Goal: Task Accomplishment & Management: Complete application form

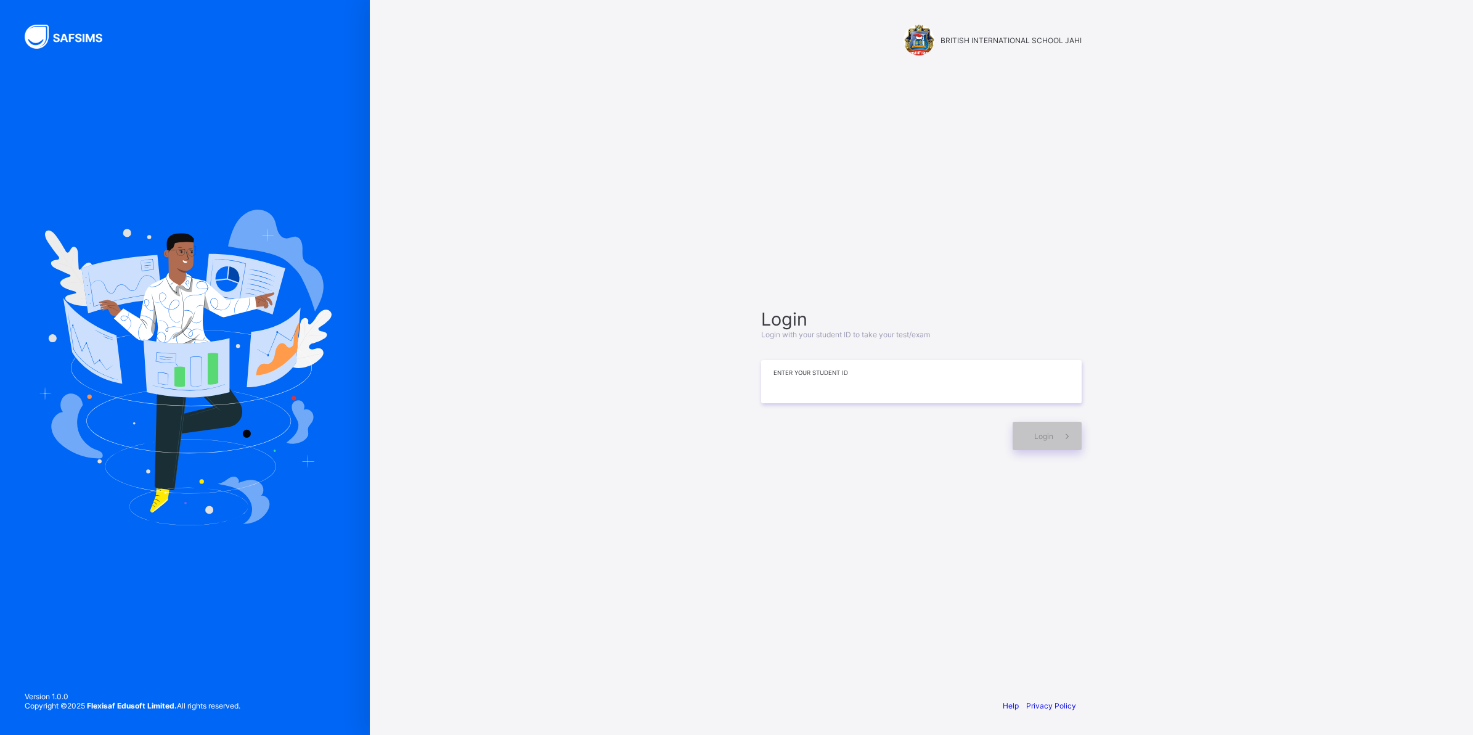
click at [872, 377] on input at bounding box center [921, 381] width 320 height 43
click at [883, 391] on input "**********" at bounding box center [921, 381] width 320 height 43
click at [910, 386] on input "**********" at bounding box center [921, 381] width 320 height 43
drag, startPoint x: 951, startPoint y: 386, endPoint x: 971, endPoint y: 393, distance: 21.1
click at [969, 393] on input "**********" at bounding box center [921, 381] width 320 height 43
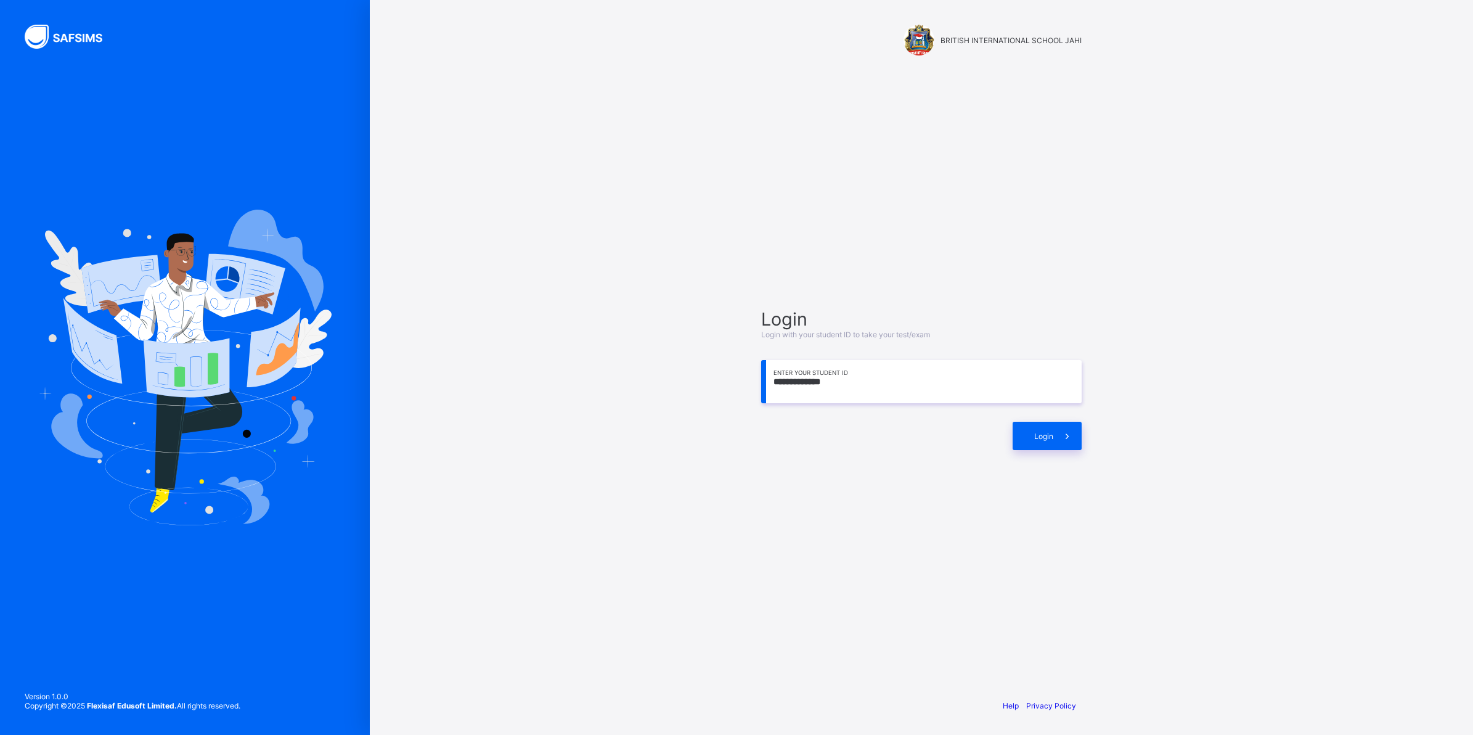
click at [878, 395] on input "**********" at bounding box center [921, 381] width 320 height 43
type input "*"
type input "**********"
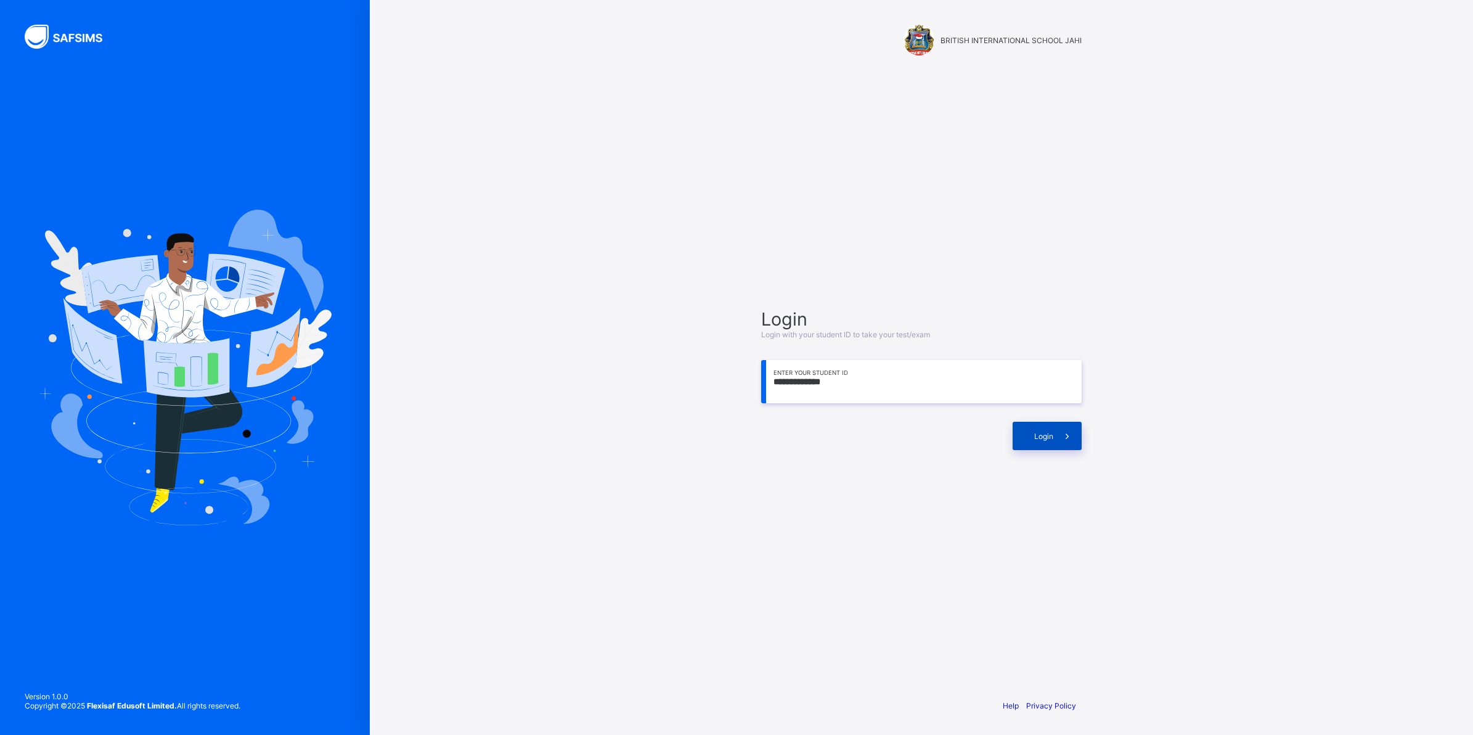
click at [1034, 429] on div "Login" at bounding box center [1047, 436] width 69 height 28
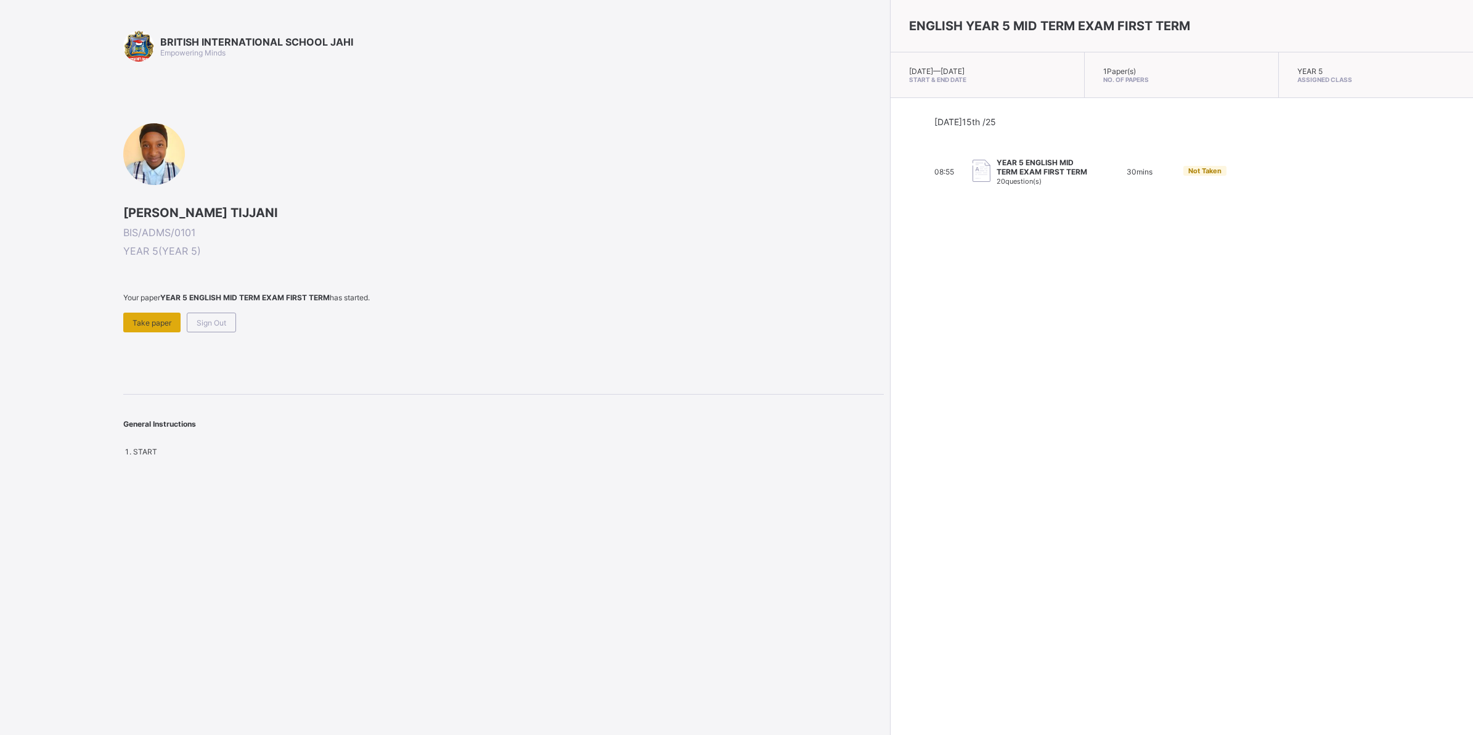
click at [151, 315] on div "Take paper" at bounding box center [151, 322] width 57 height 20
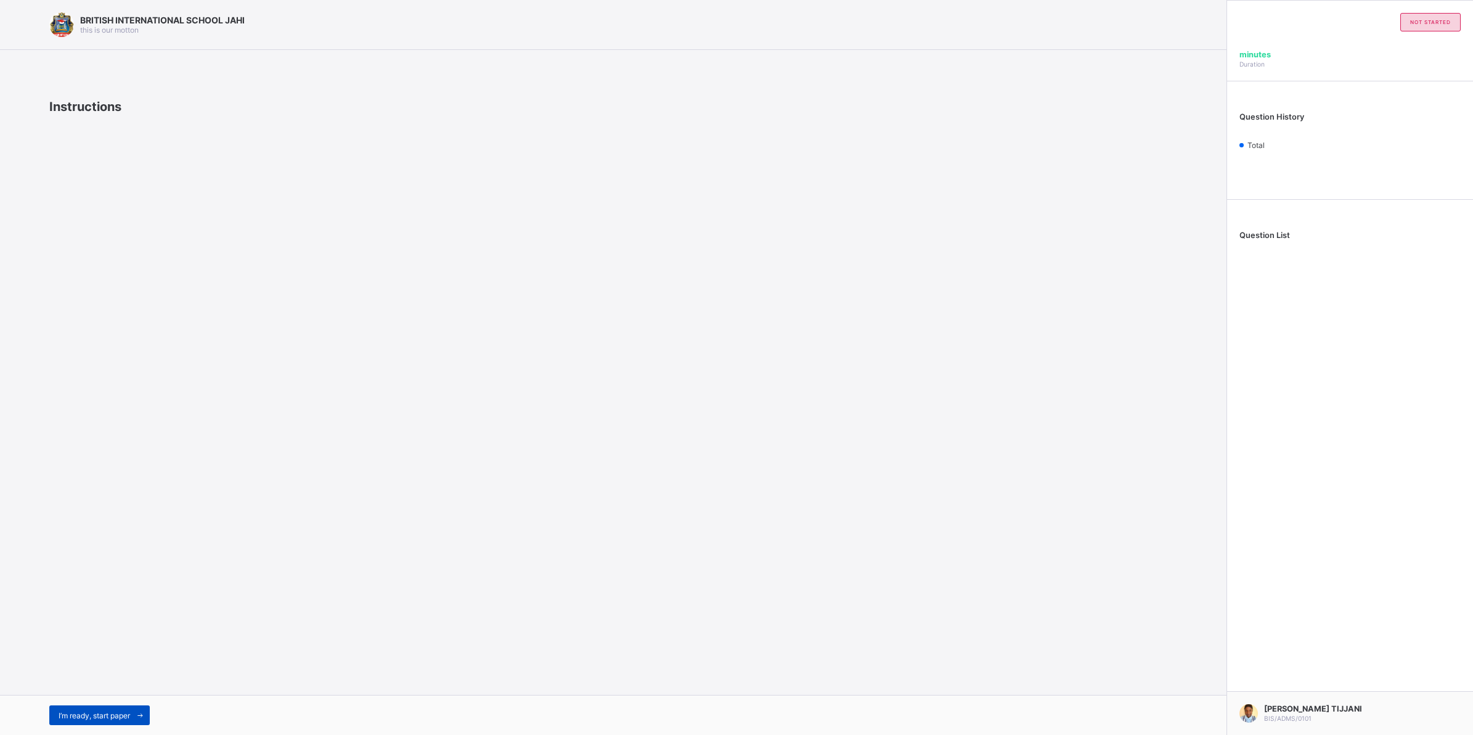
click at [103, 715] on span "I’m ready, start paper" at bounding box center [94, 715] width 71 height 9
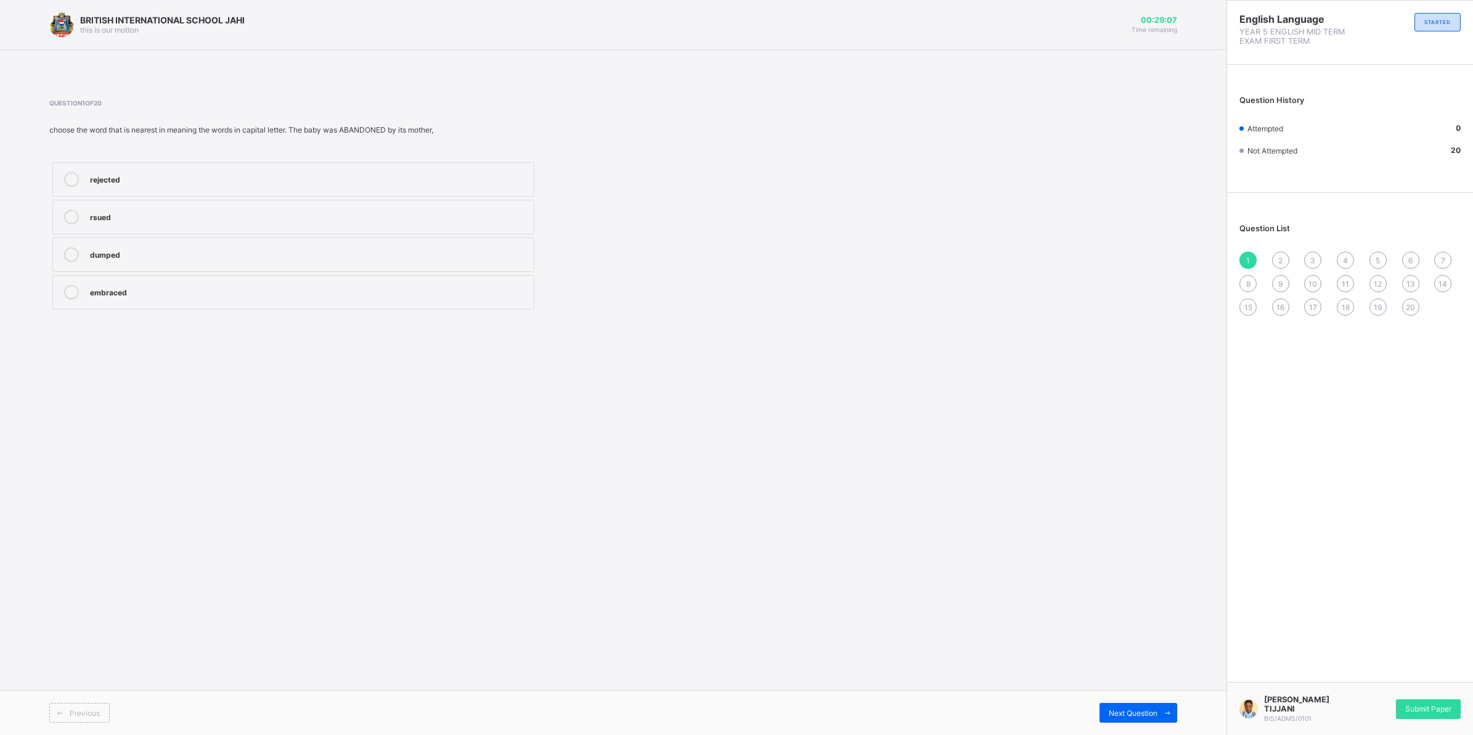
click at [81, 174] on div at bounding box center [71, 179] width 25 height 15
click at [1134, 709] on span "Next Question" at bounding box center [1133, 712] width 49 height 9
click at [122, 211] on div "intelligent" at bounding box center [309, 216] width 438 height 12
click at [1159, 709] on span at bounding box center [1167, 713] width 20 height 20
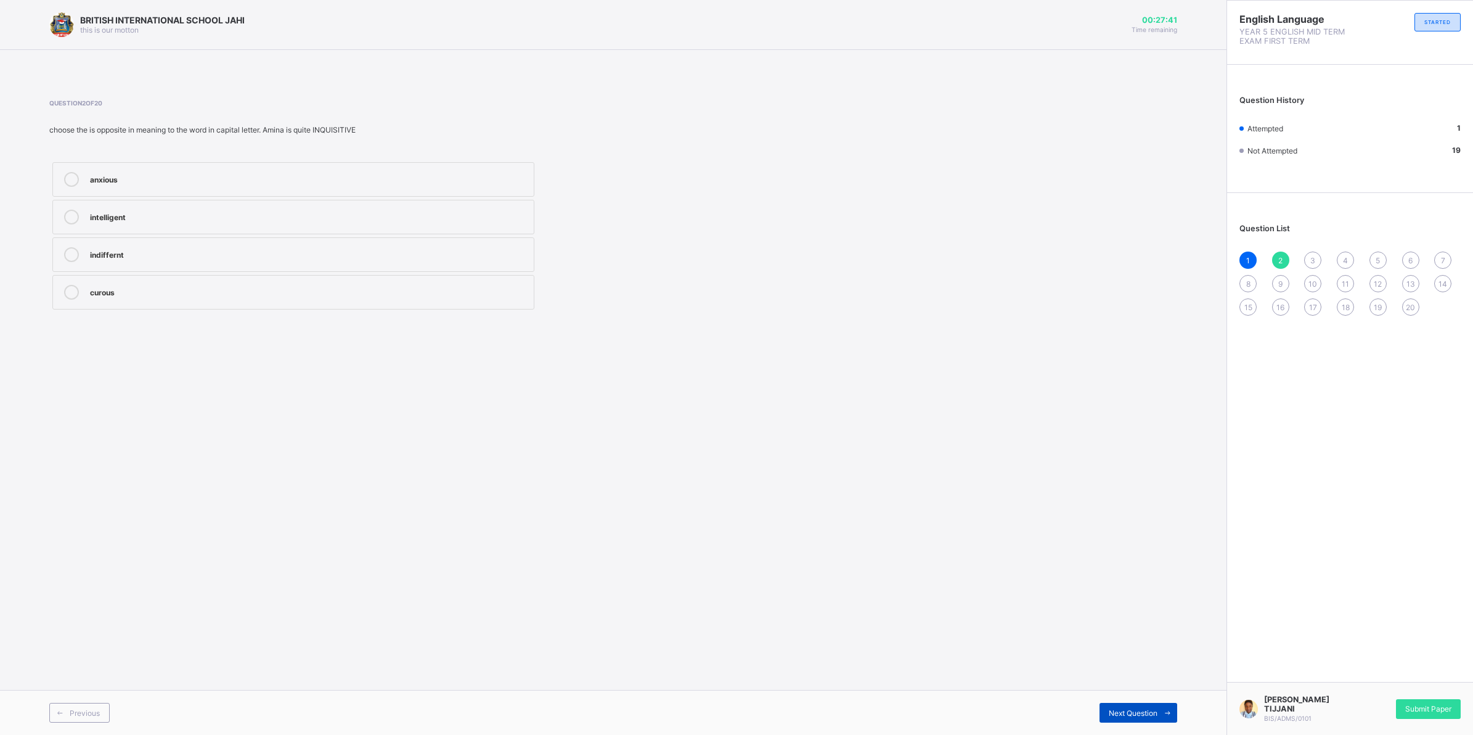
click at [1159, 709] on span at bounding box center [1167, 713] width 20 height 20
click at [1278, 257] on span "2" at bounding box center [1280, 260] width 4 height 9
click at [62, 219] on div at bounding box center [71, 217] width 25 height 15
click at [1313, 262] on span "3" at bounding box center [1312, 260] width 5 height 9
click at [1280, 259] on span "2" at bounding box center [1280, 260] width 4 height 9
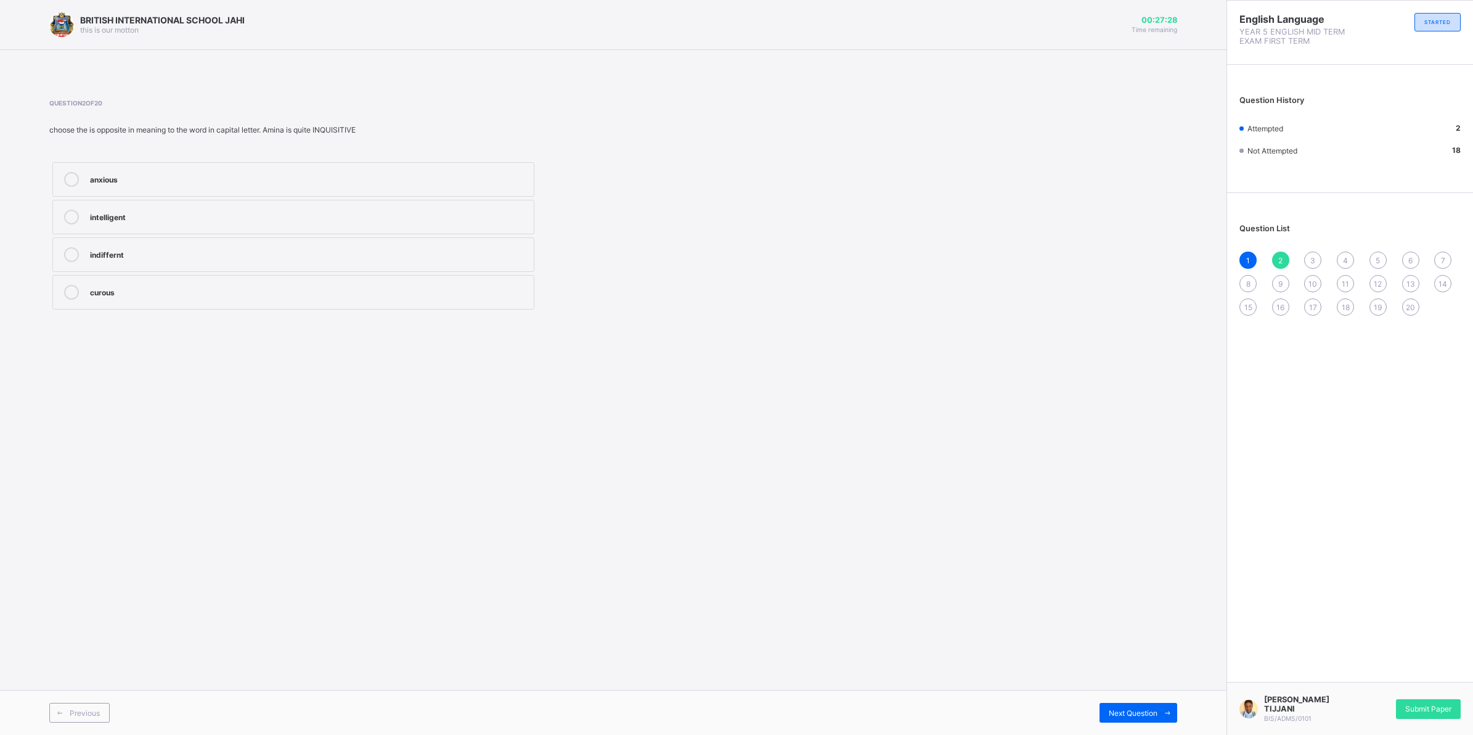
click at [68, 217] on icon at bounding box center [71, 217] width 15 height 15
click at [1145, 716] on span "Next Question" at bounding box center [1133, 712] width 49 height 9
click at [202, 285] on div "moved to" at bounding box center [309, 291] width 438 height 12
click at [1120, 712] on span "Next Question" at bounding box center [1133, 712] width 49 height 9
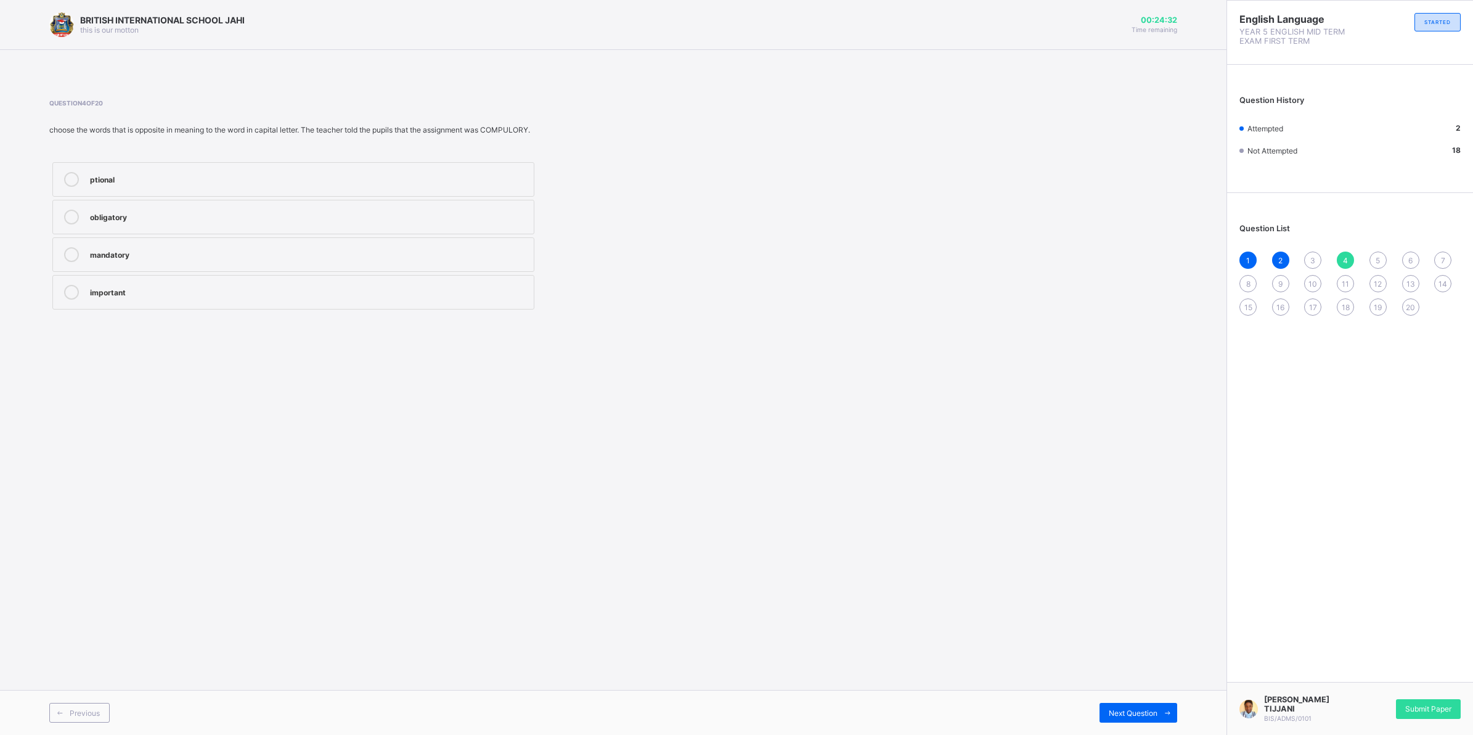
click at [1315, 256] on span "3" at bounding box center [1312, 260] width 5 height 9
drag, startPoint x: 184, startPoint y: 297, endPoint x: 191, endPoint y: 282, distance: 17.1
click at [185, 295] on div "moved to" at bounding box center [309, 292] width 438 height 15
click at [1122, 710] on span "Next Question" at bounding box center [1133, 712] width 49 height 9
click at [1316, 254] on div "3" at bounding box center [1312, 259] width 17 height 17
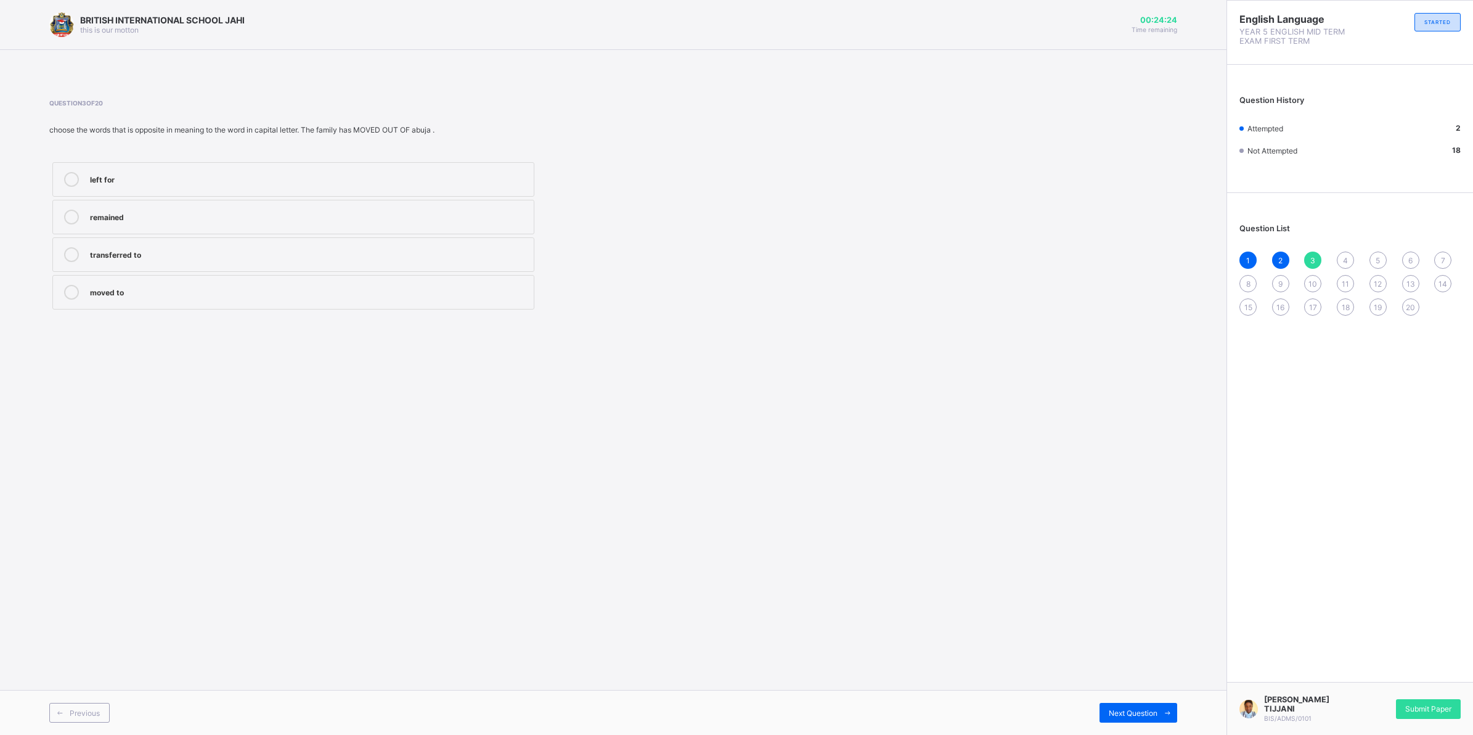
click at [79, 297] on div at bounding box center [71, 292] width 25 height 15
click at [1116, 716] on span "Next Question" at bounding box center [1133, 712] width 49 height 9
click at [1316, 257] on div "3" at bounding box center [1312, 259] width 17 height 17
drag, startPoint x: 248, startPoint y: 290, endPoint x: 256, endPoint y: 288, distance: 7.6
click at [255, 288] on div "moved to" at bounding box center [309, 291] width 438 height 12
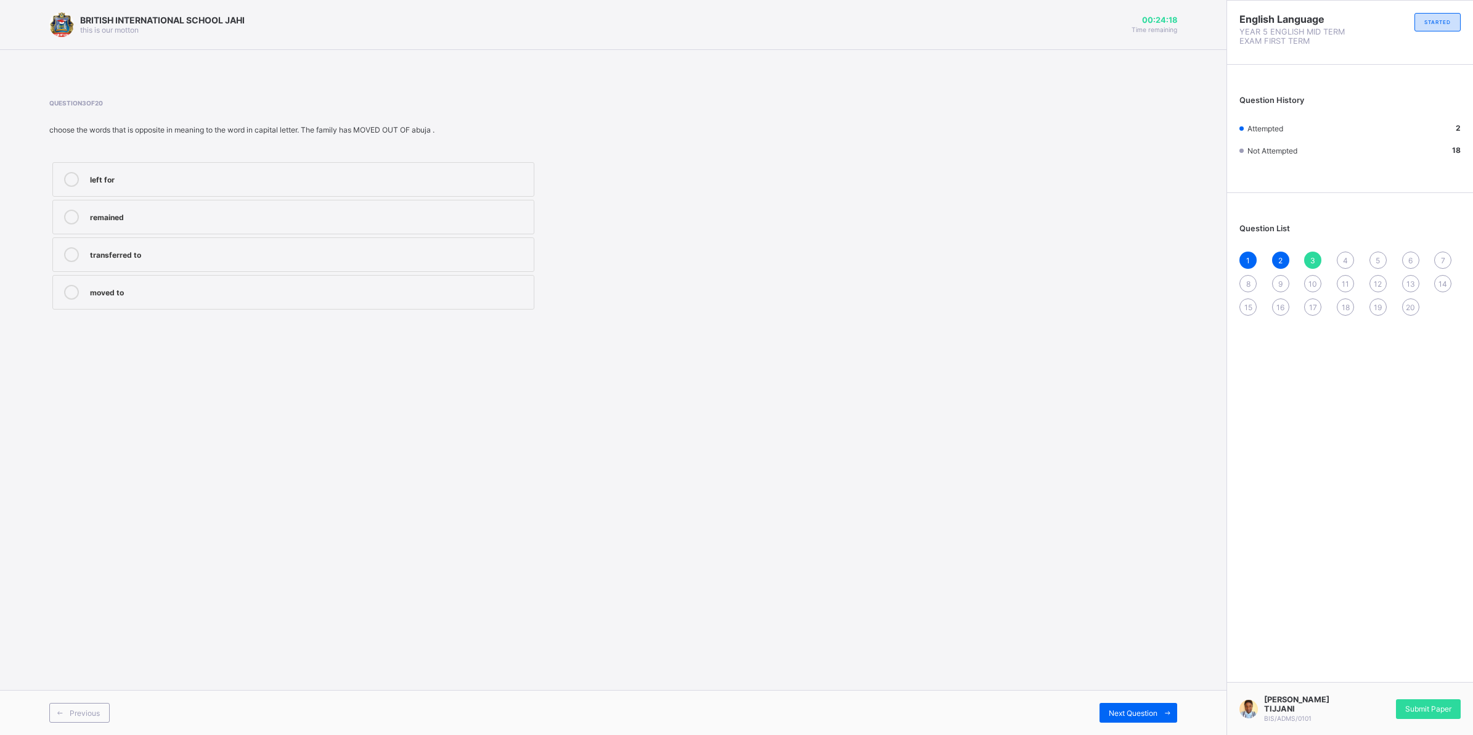
click at [261, 285] on div "moved to" at bounding box center [309, 291] width 438 height 12
click at [1157, 703] on span at bounding box center [1167, 713] width 20 height 20
click at [1030, 466] on div "BRITISH INTERNATIONAL SCHOOL JAHI this is our [PERSON_NAME] 00:23:35 Time remai…" at bounding box center [613, 367] width 1226 height 735
click at [146, 293] on div "important" at bounding box center [309, 291] width 438 height 12
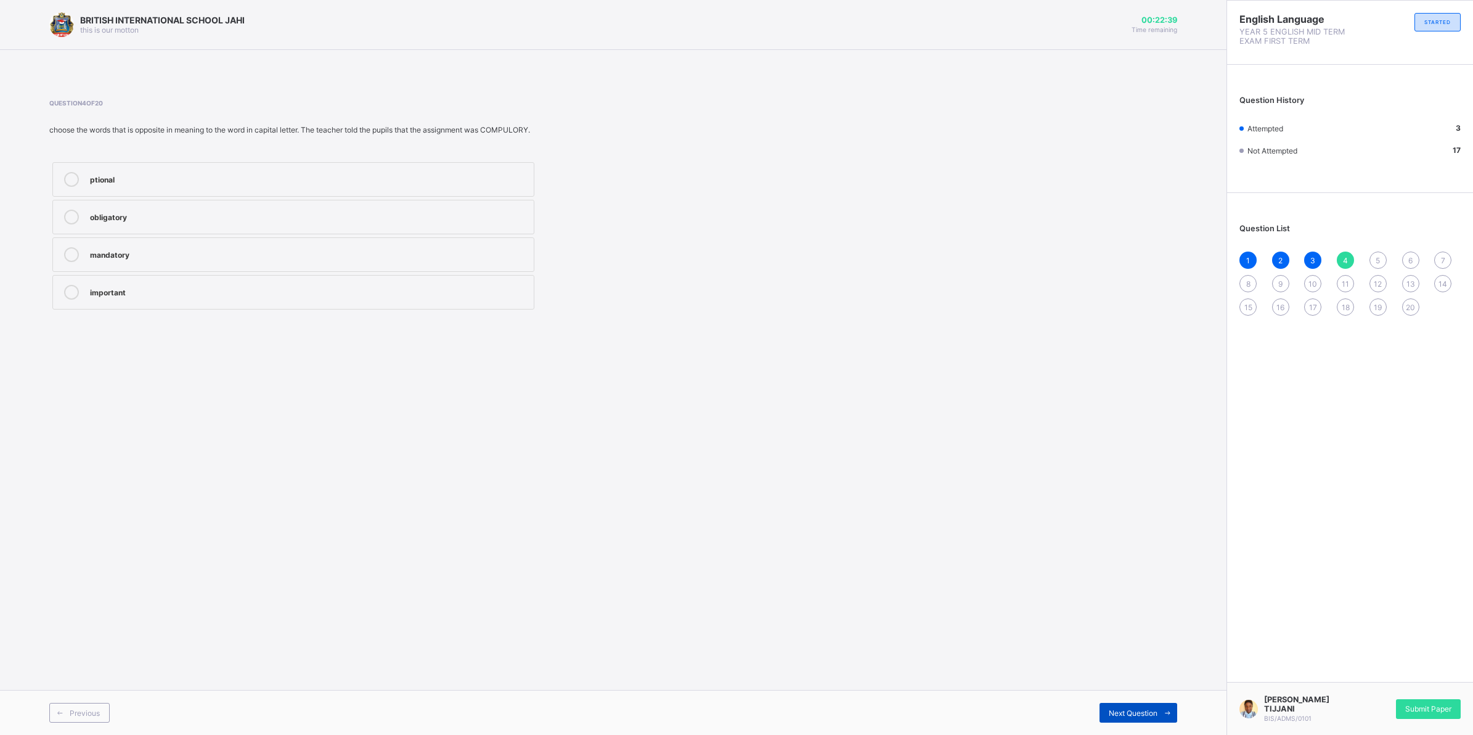
click at [1134, 718] on div "Next Question" at bounding box center [1138, 713] width 78 height 20
drag, startPoint x: 1134, startPoint y: 718, endPoint x: 1022, endPoint y: 647, distance: 132.7
click at [1022, 647] on div "BRITISH INTERNATIONAL SCHOOL JAHI this is our [PERSON_NAME] 00:22:37 Time remai…" at bounding box center [613, 367] width 1226 height 735
click at [1168, 709] on span at bounding box center [1167, 713] width 20 height 20
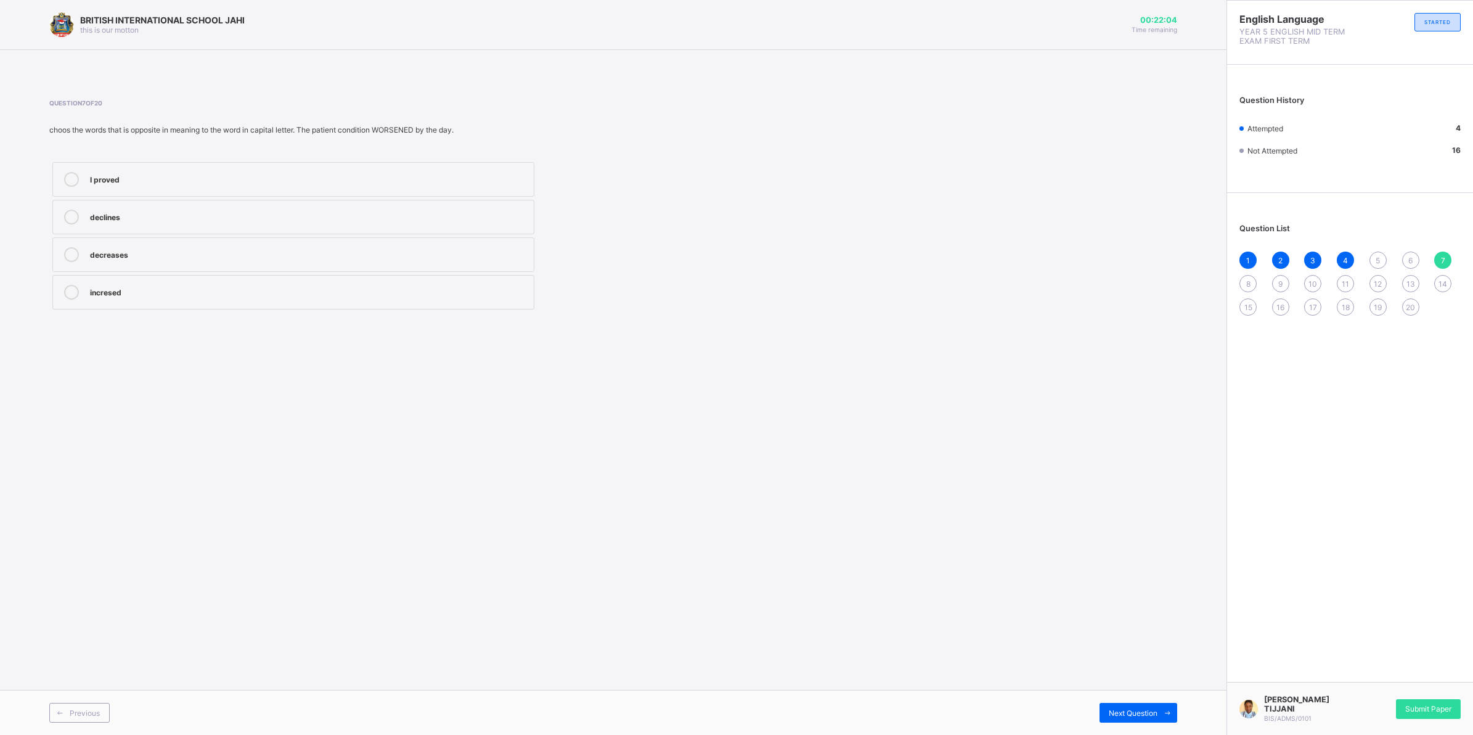
click at [199, 303] on label "incresed" at bounding box center [293, 292] width 482 height 35
click at [1138, 697] on div "Previous Next Question" at bounding box center [613, 712] width 1226 height 45
click at [1380, 251] on div "5" at bounding box center [1377, 259] width 17 height 17
click at [185, 303] on label "accepted" at bounding box center [293, 292] width 482 height 35
click at [1117, 703] on div "Next Question" at bounding box center [1138, 713] width 78 height 20
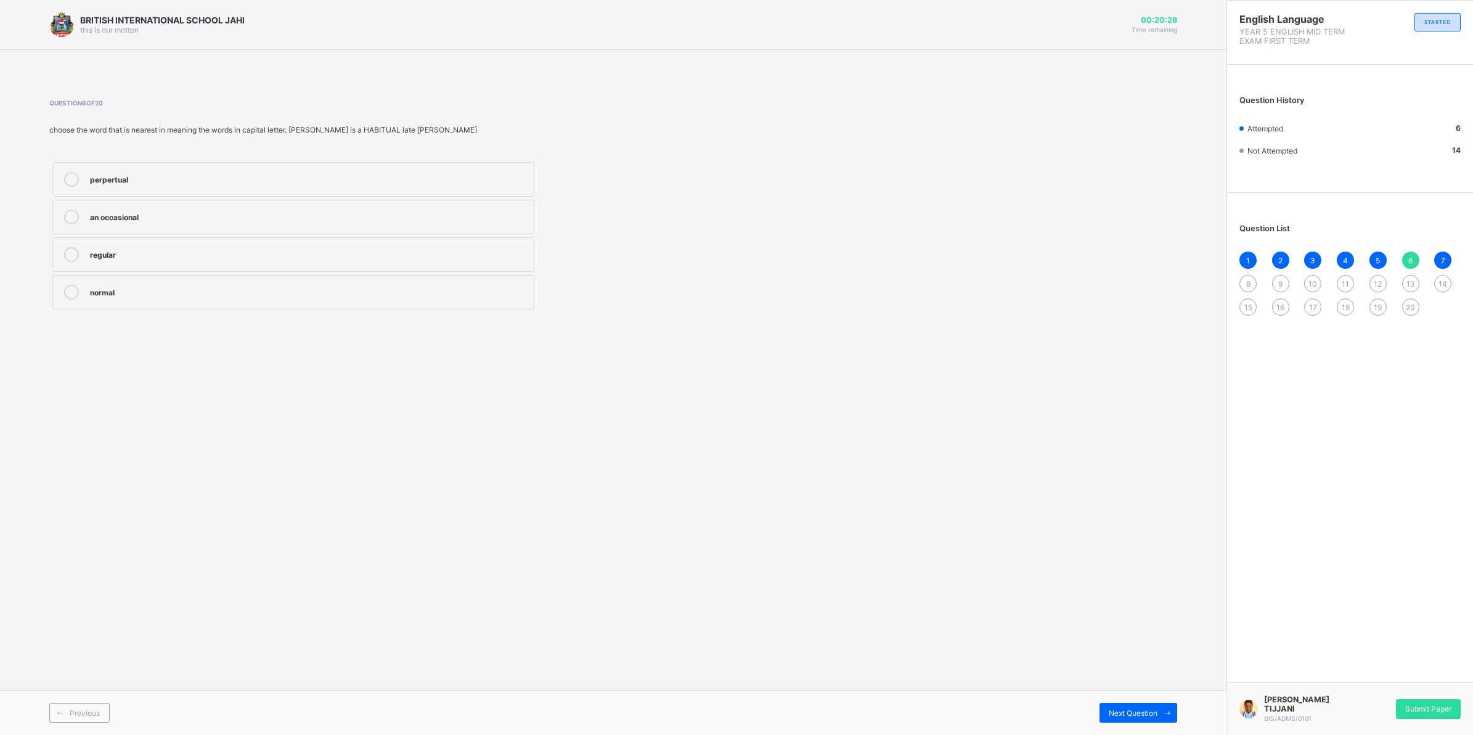
click at [302, 263] on label "regular" at bounding box center [293, 254] width 482 height 35
click at [1152, 712] on span "Next Question" at bounding box center [1133, 712] width 49 height 9
drag, startPoint x: 1097, startPoint y: 703, endPoint x: 1073, endPoint y: 704, distance: 24.1
click at [1091, 703] on div "Next Question" at bounding box center [895, 713] width 564 height 20
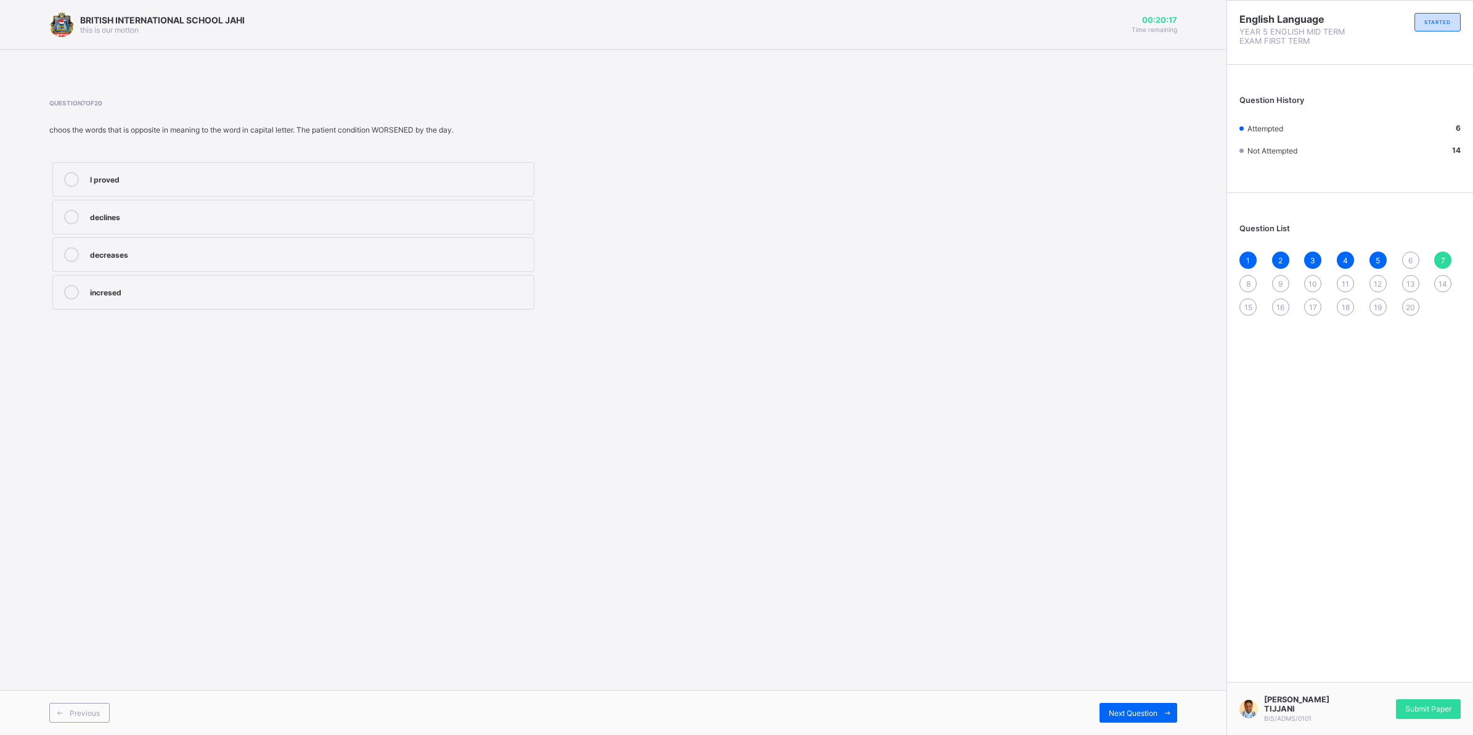
click at [1401, 303] on div "1 2 3 4 5 6 7 8 9 10 11 12 13 14 15 16 17 18 19 20" at bounding box center [1349, 283] width 221 height 64
click at [1411, 299] on div "20" at bounding box center [1410, 306] width 17 height 17
click at [1406, 251] on div "6" at bounding box center [1410, 259] width 17 height 17
click at [170, 254] on div "regular" at bounding box center [309, 253] width 438 height 12
click at [1411, 304] on span "20" at bounding box center [1410, 307] width 9 height 9
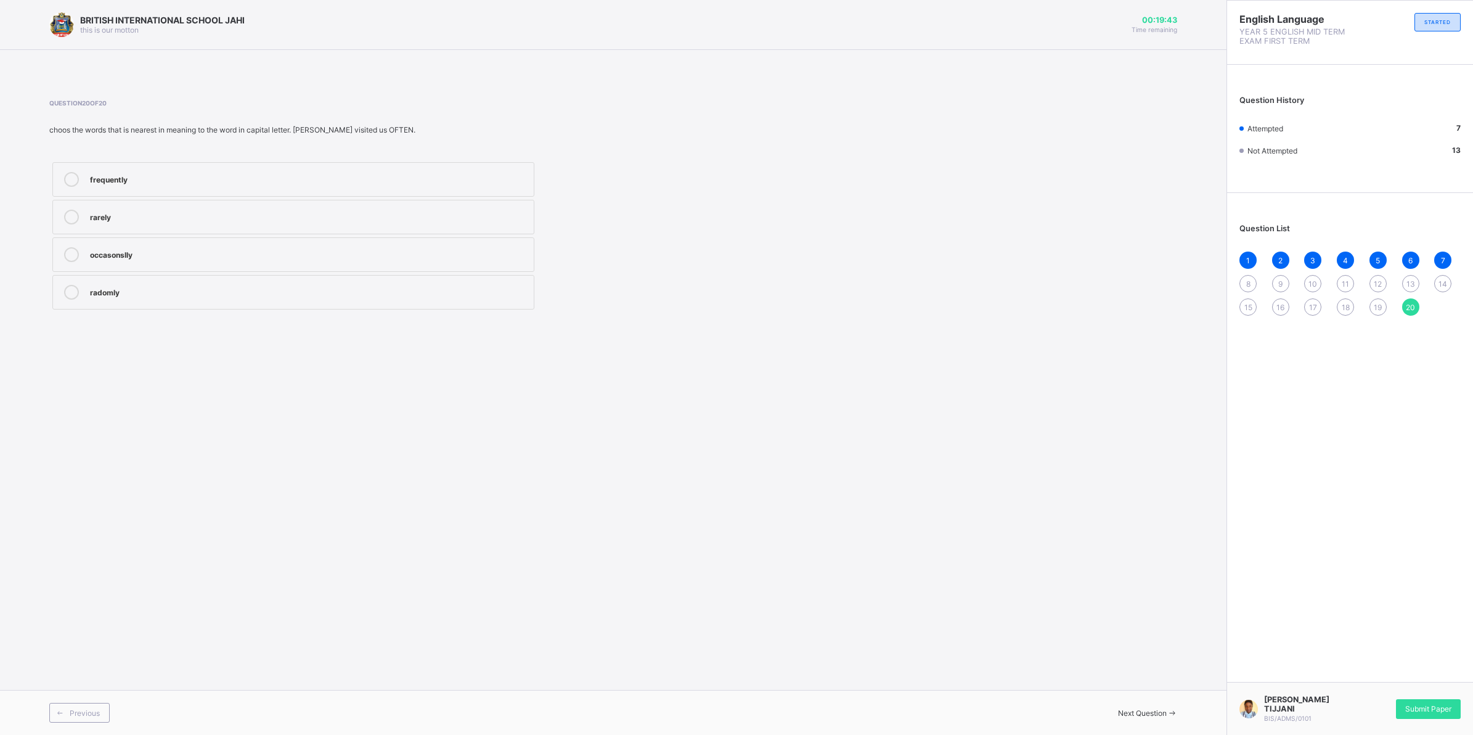
click at [87, 219] on label "rarely" at bounding box center [293, 217] width 482 height 35
click at [91, 717] on div "Previous" at bounding box center [79, 713] width 60 height 20
click at [150, 213] on div "helped" at bounding box center [309, 216] width 438 height 12
click at [1136, 706] on div "Next Question" at bounding box center [1138, 713] width 78 height 20
click at [88, 692] on div "Previous Next Question" at bounding box center [613, 712] width 1226 height 45
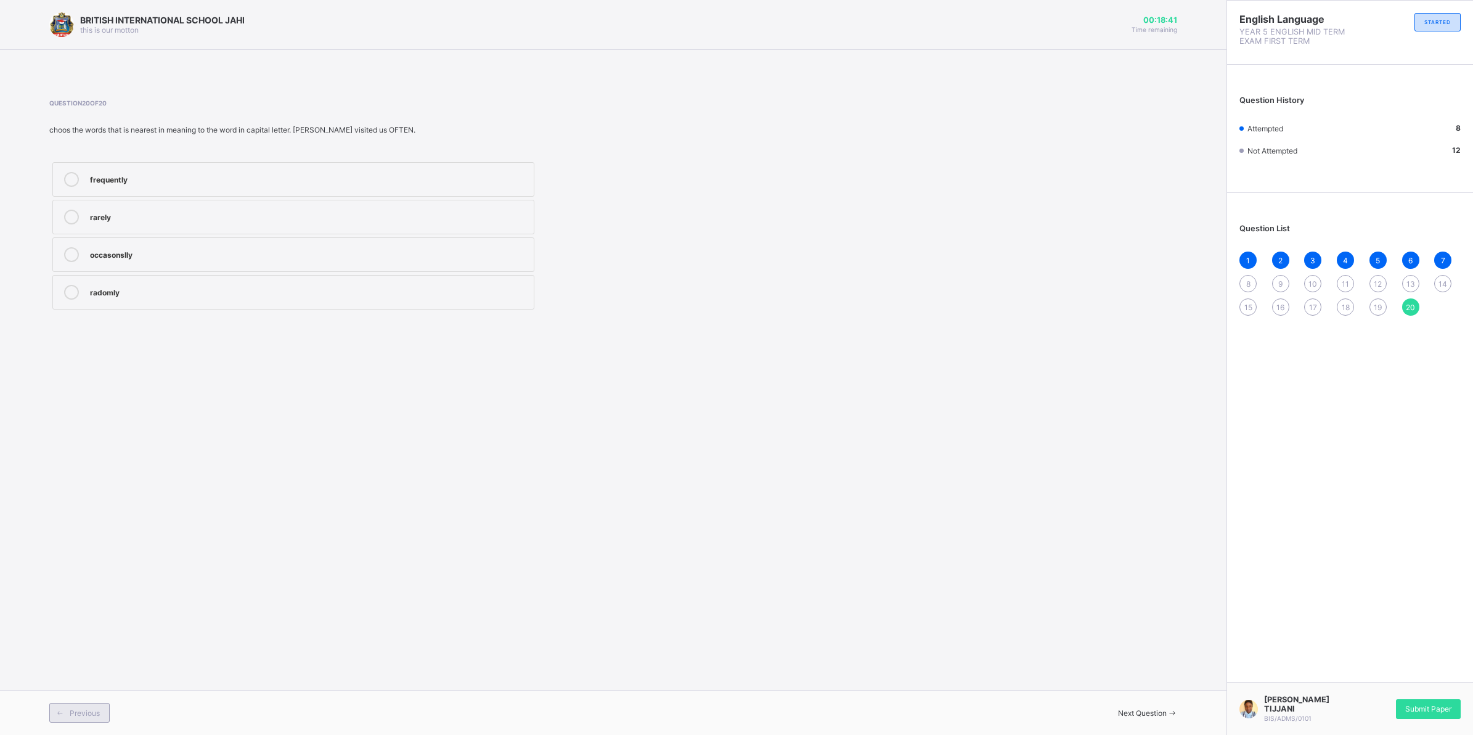
drag, startPoint x: 88, startPoint y: 692, endPoint x: 67, endPoint y: 711, distance: 27.9
click at [67, 711] on span at bounding box center [60, 713] width 20 height 20
click at [71, 205] on label "helped" at bounding box center [293, 217] width 482 height 35
click at [74, 712] on span "Previous" at bounding box center [85, 712] width 30 height 9
drag, startPoint x: 279, startPoint y: 179, endPoint x: 293, endPoint y: 198, distance: 23.8
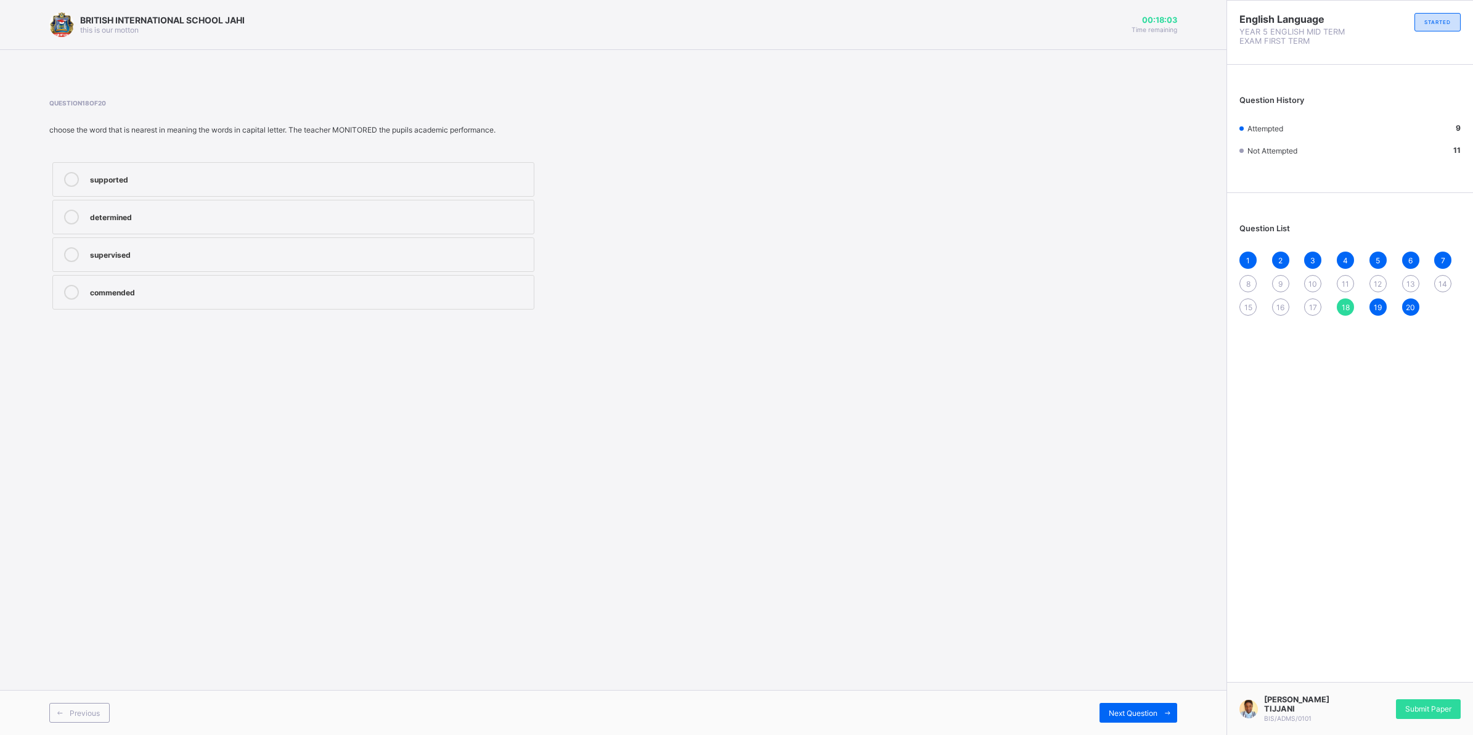
click at [279, 180] on div "supported" at bounding box center [309, 178] width 438 height 12
click at [85, 717] on div "Previous" at bounding box center [79, 713] width 60 height 20
drag, startPoint x: 85, startPoint y: 717, endPoint x: 48, endPoint y: 712, distance: 37.2
click at [48, 712] on div "Previous Next Question" at bounding box center [613, 712] width 1226 height 45
click at [60, 710] on icon at bounding box center [59, 713] width 9 height 8
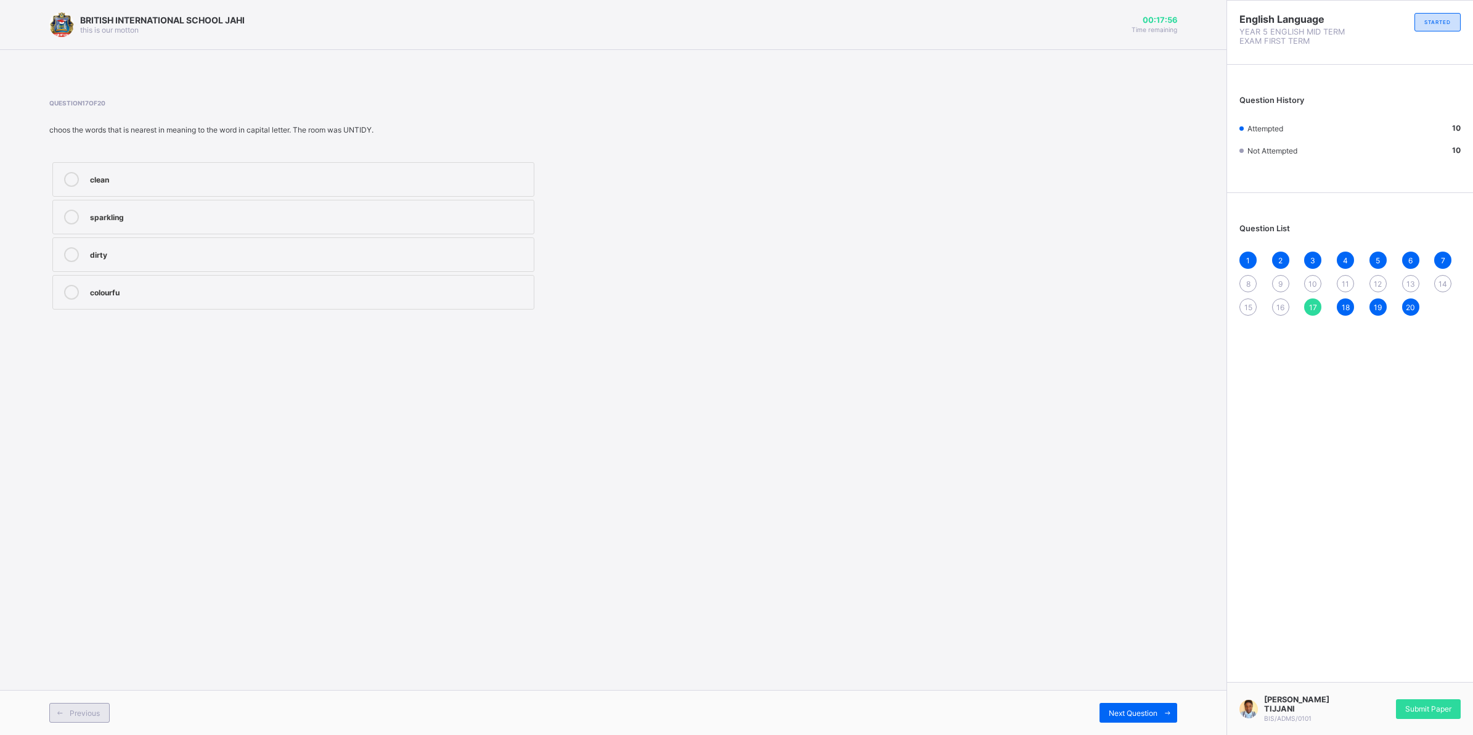
click at [60, 710] on icon at bounding box center [59, 713] width 9 height 8
click at [1279, 305] on span "16" at bounding box center [1280, 307] width 8 height 9
click at [1320, 303] on div "17" at bounding box center [1312, 306] width 17 height 17
click at [166, 260] on div "dirty" at bounding box center [309, 254] width 438 height 15
click at [1163, 712] on icon at bounding box center [1167, 713] width 9 height 8
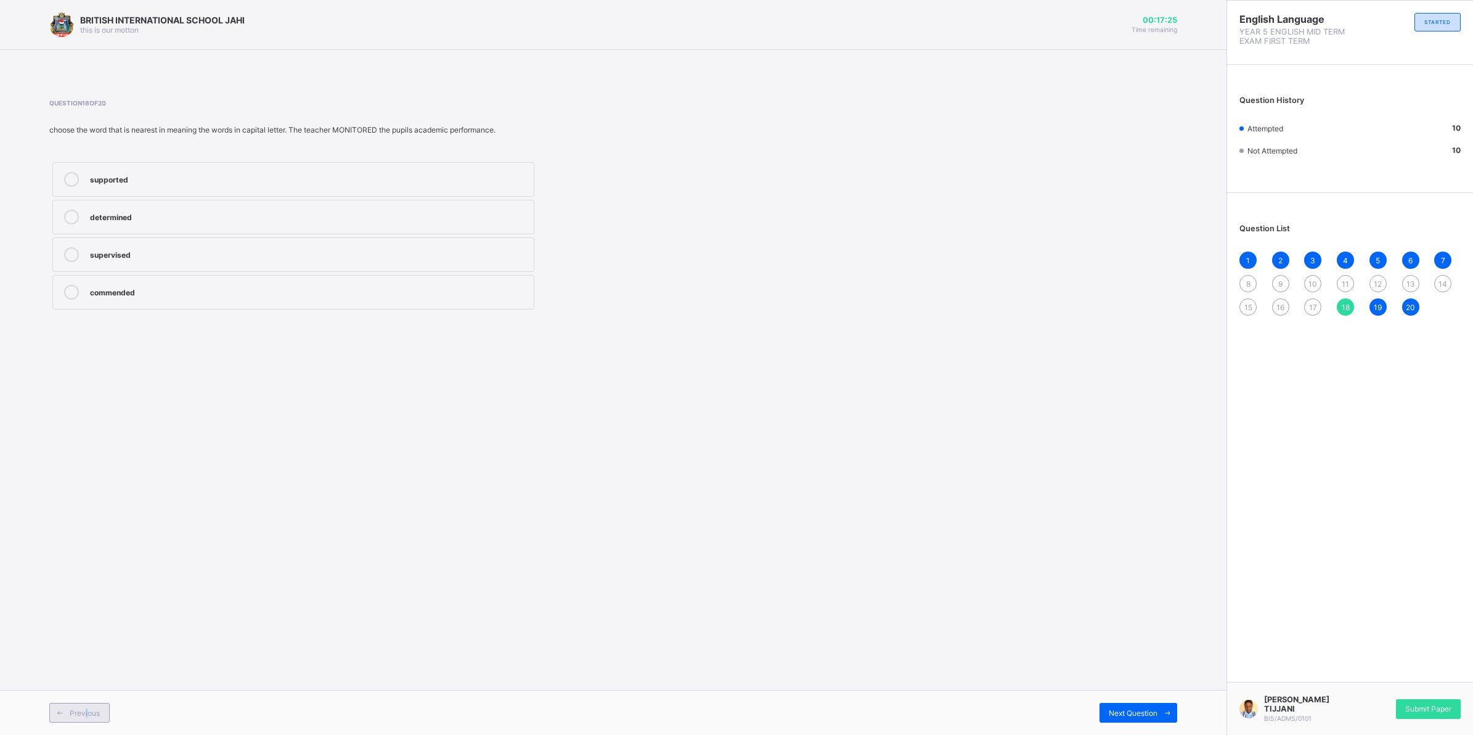
click at [89, 716] on span "Previous" at bounding box center [85, 712] width 30 height 9
click at [117, 248] on div "dirty" at bounding box center [309, 253] width 438 height 12
click at [62, 703] on div "Previous" at bounding box center [79, 713] width 60 height 20
click at [188, 177] on div "attacked" at bounding box center [309, 178] width 438 height 12
click at [62, 704] on span at bounding box center [60, 713] width 20 height 20
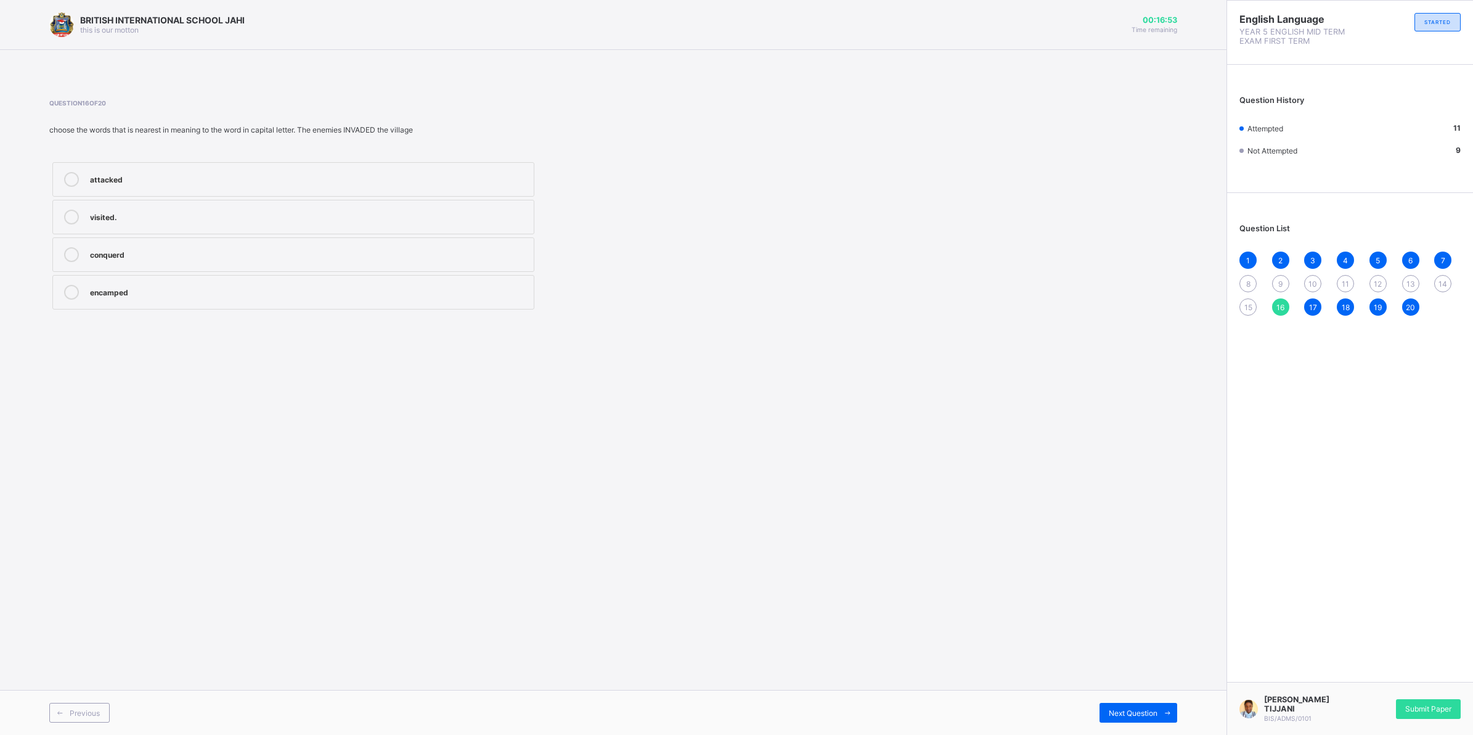
drag, startPoint x: 62, startPoint y: 704, endPoint x: 72, endPoint y: 698, distance: 11.6
click at [62, 704] on span at bounding box center [60, 713] width 20 height 20
click at [151, 219] on div "waiting" at bounding box center [309, 216] width 438 height 12
click at [105, 248] on div "prepared" at bounding box center [309, 253] width 438 height 12
click at [1154, 704] on div "Next Question" at bounding box center [1138, 713] width 78 height 20
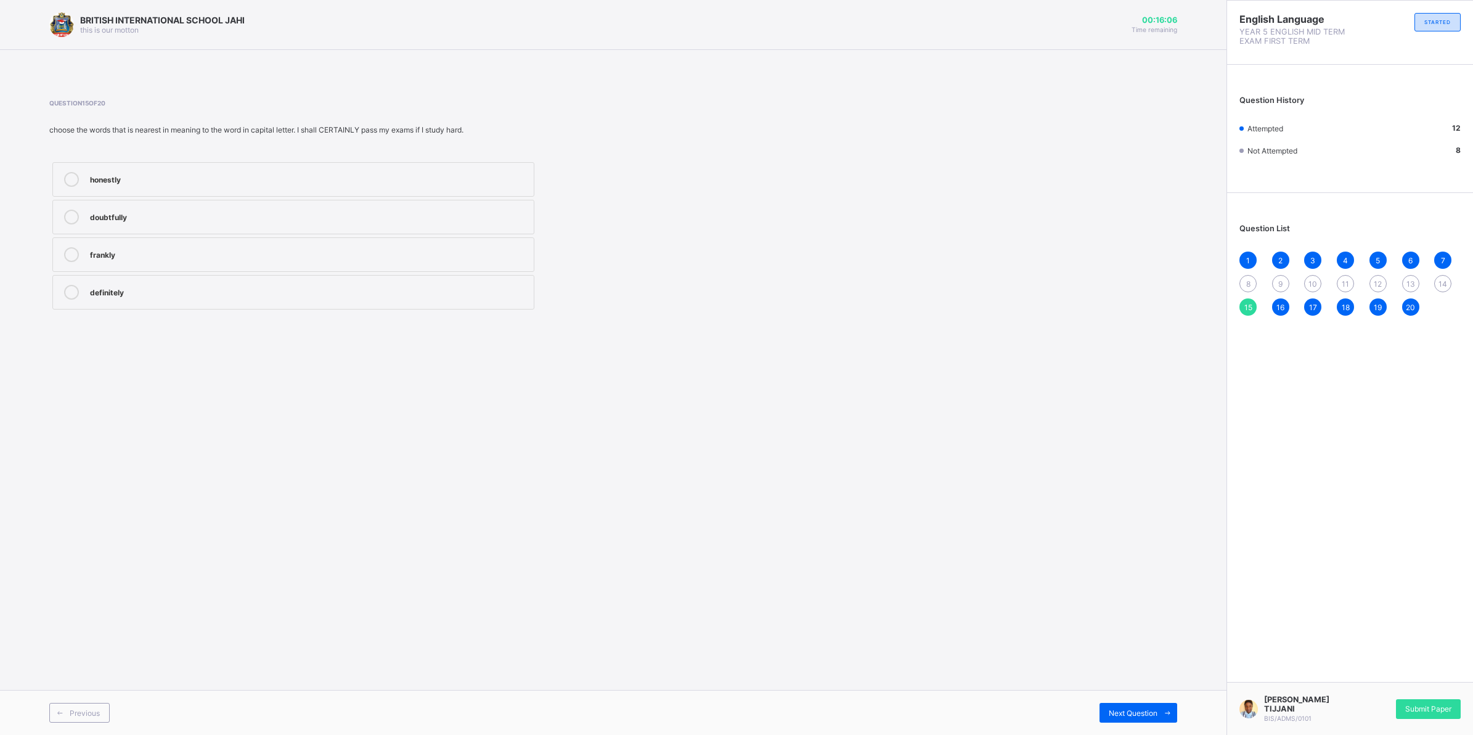
drag, startPoint x: 961, startPoint y: 359, endPoint x: 957, endPoint y: 398, distance: 39.1
click at [968, 367] on div "BRITISH INTERNATIONAL SCHOOL JAHI this is our [PERSON_NAME] 00:16:06 Time remai…" at bounding box center [613, 367] width 1226 height 735
click at [77, 709] on span "Previous" at bounding box center [85, 712] width 30 height 9
click at [121, 251] on div "prepared" at bounding box center [309, 253] width 438 height 12
click at [97, 701] on div "Previous Next Question" at bounding box center [613, 712] width 1226 height 45
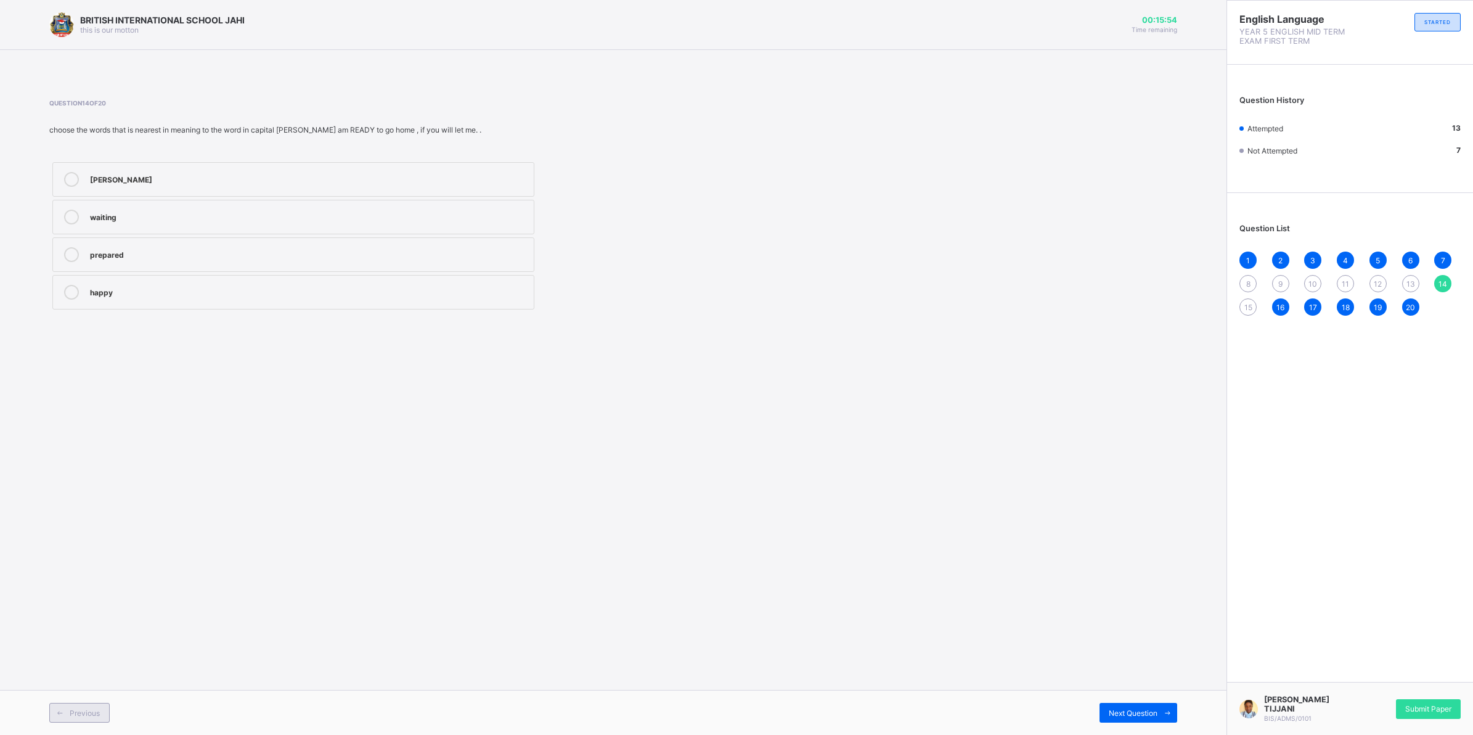
click at [102, 709] on div "Previous" at bounding box center [79, 713] width 60 height 20
click at [1247, 303] on span "15" at bounding box center [1248, 307] width 8 height 9
click at [105, 285] on div "definitely" at bounding box center [309, 291] width 438 height 12
click at [90, 709] on span "Previous" at bounding box center [85, 712] width 30 height 9
click at [113, 717] on div "Previous" at bounding box center [331, 713] width 564 height 20
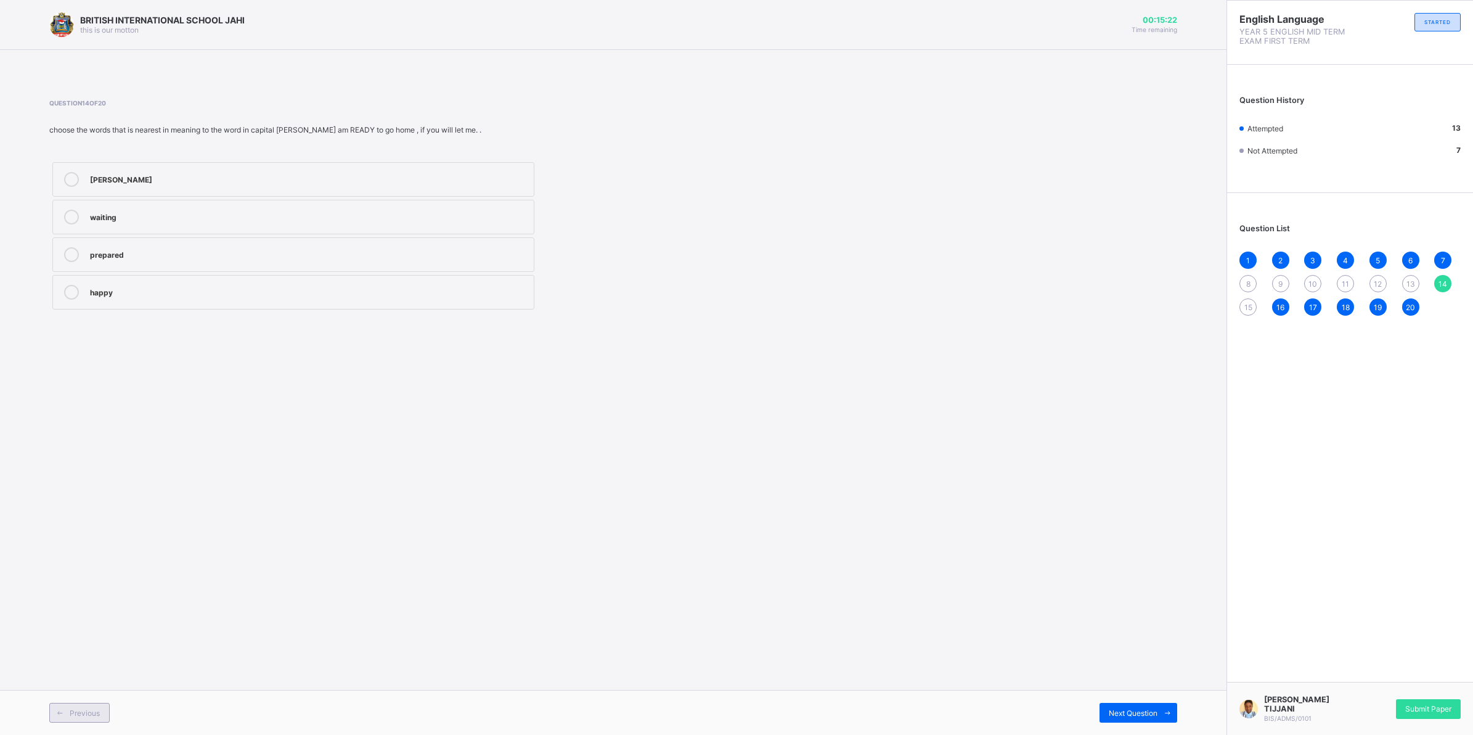
click at [94, 707] on div "Previous" at bounding box center [79, 713] width 60 height 20
click at [116, 168] on label "lucky" at bounding box center [293, 179] width 482 height 35
click at [86, 709] on span "Previous" at bounding box center [85, 712] width 30 height 9
click at [83, 210] on div at bounding box center [71, 217] width 25 height 15
click at [92, 711] on span "Previous" at bounding box center [85, 712] width 30 height 9
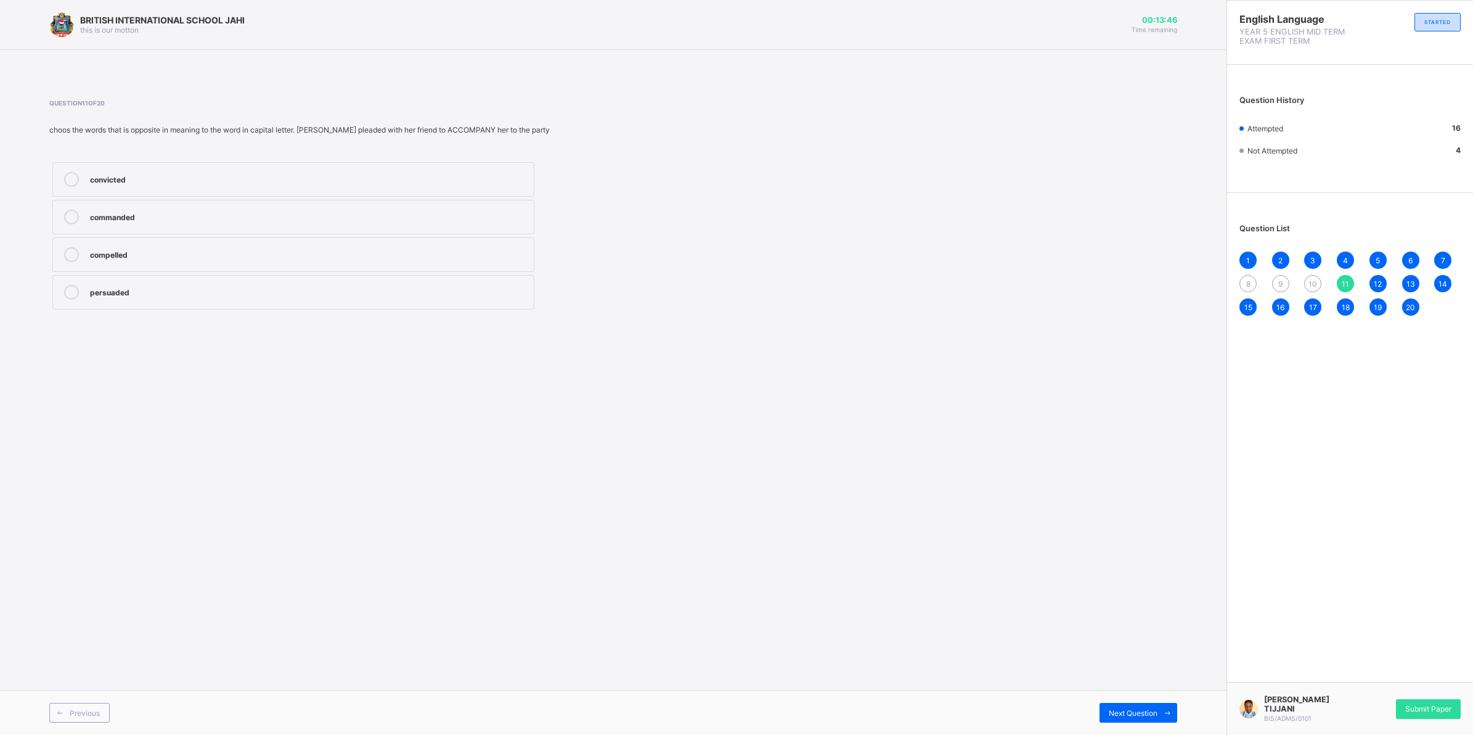
click at [243, 169] on label "convicted" at bounding box center [293, 179] width 482 height 35
click at [93, 709] on span "Previous" at bounding box center [85, 712] width 30 height 9
click at [372, 284] on label "pride" at bounding box center [293, 292] width 482 height 35
click at [382, 179] on div "rudeness" at bounding box center [309, 178] width 438 height 12
click at [71, 706] on div "Previous" at bounding box center [79, 713] width 60 height 20
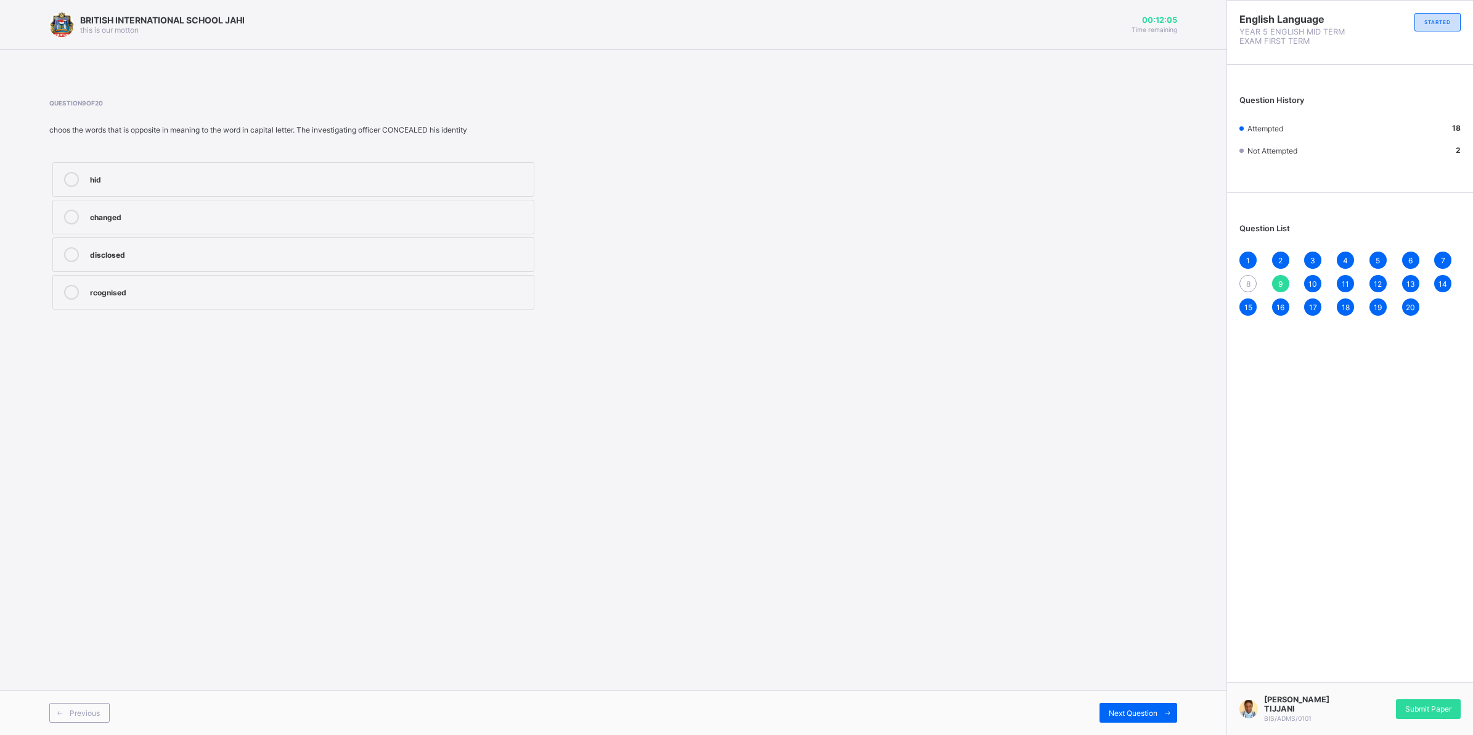
click at [195, 219] on div "changed" at bounding box center [309, 216] width 438 height 12
click at [51, 708] on span at bounding box center [60, 713] width 20 height 20
click at [141, 257] on div "abandoned" at bounding box center [309, 253] width 438 height 12
click at [1429, 709] on span "Submit Paper" at bounding box center [1428, 708] width 46 height 9
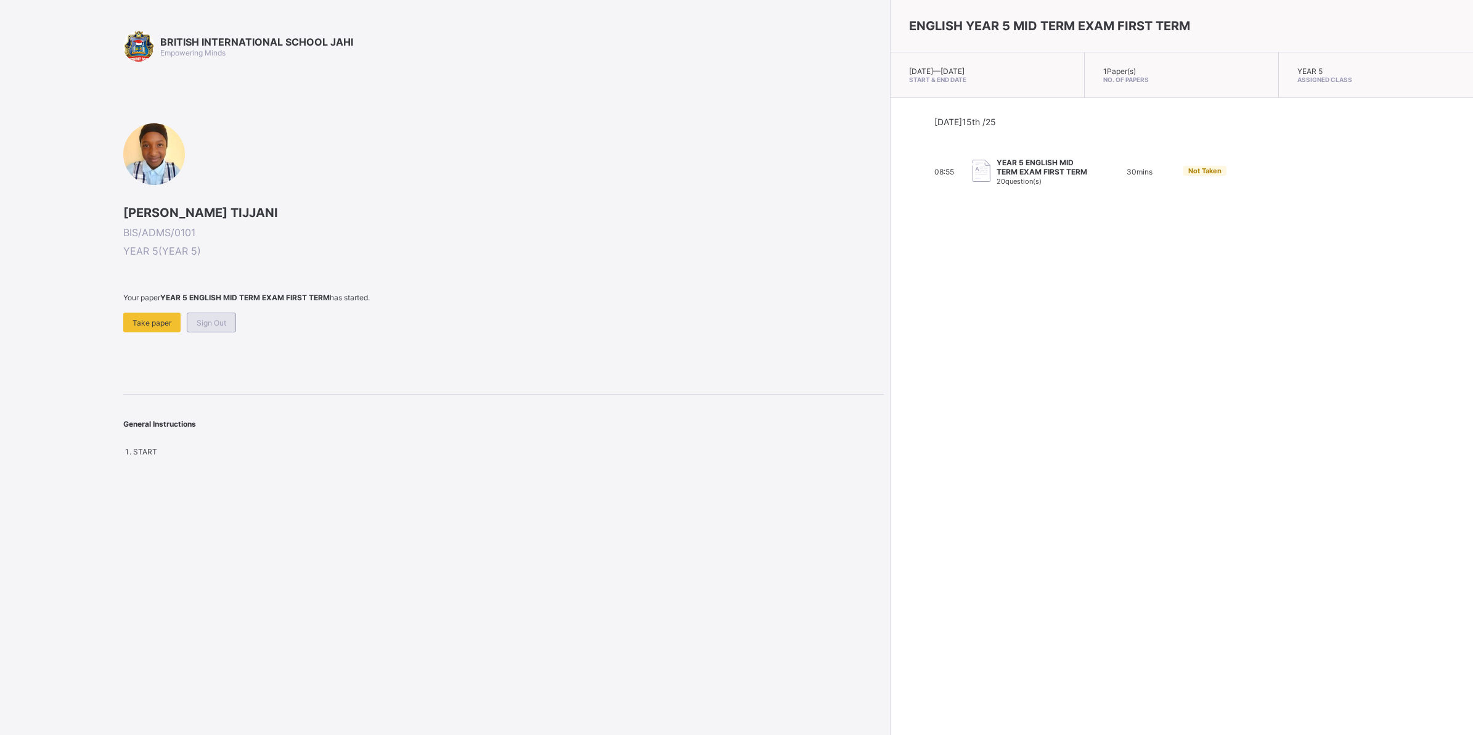
click at [218, 318] on span "Sign Out" at bounding box center [212, 322] width 30 height 9
click at [151, 309] on span "Sign Out" at bounding box center [148, 313] width 30 height 9
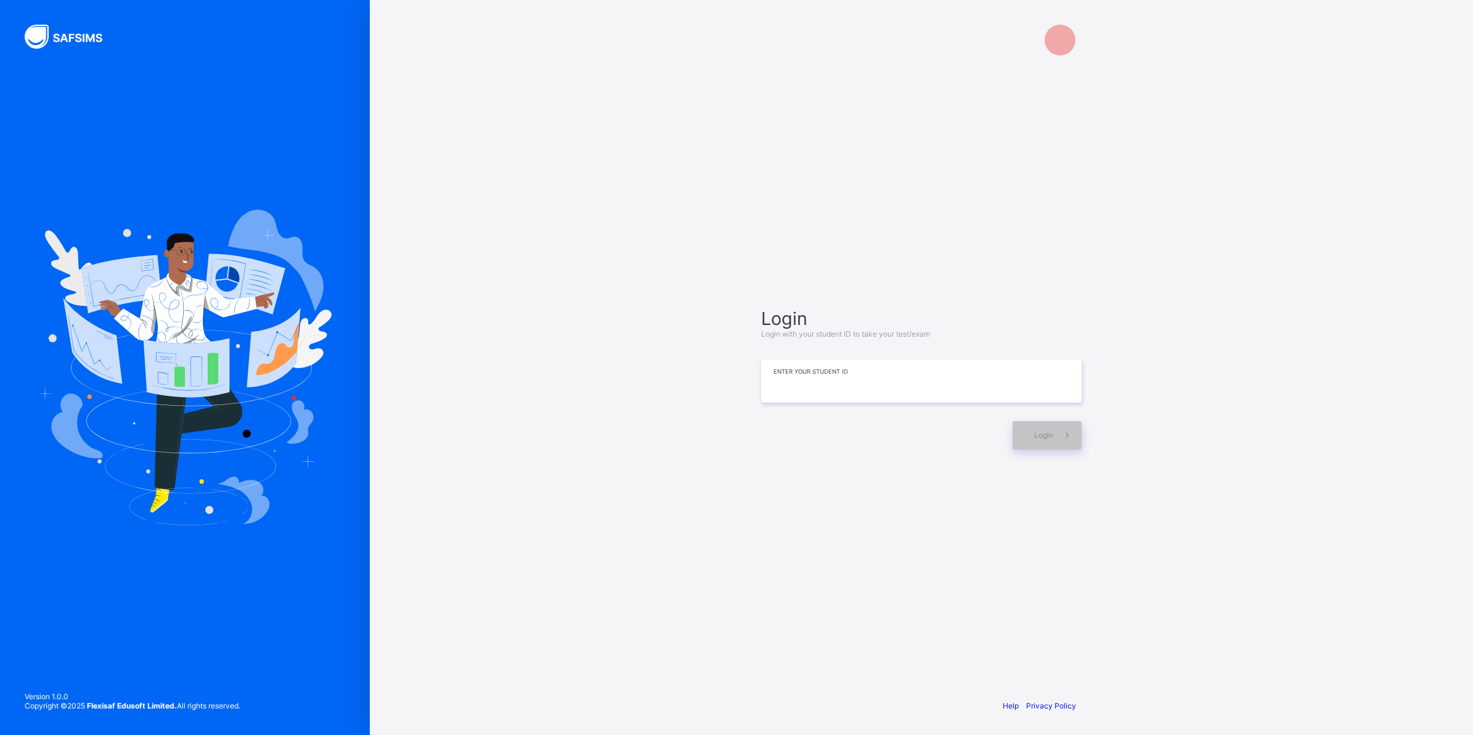
click at [897, 385] on input at bounding box center [921, 380] width 320 height 43
type input "**********"
click at [1068, 422] on span at bounding box center [1067, 436] width 28 height 28
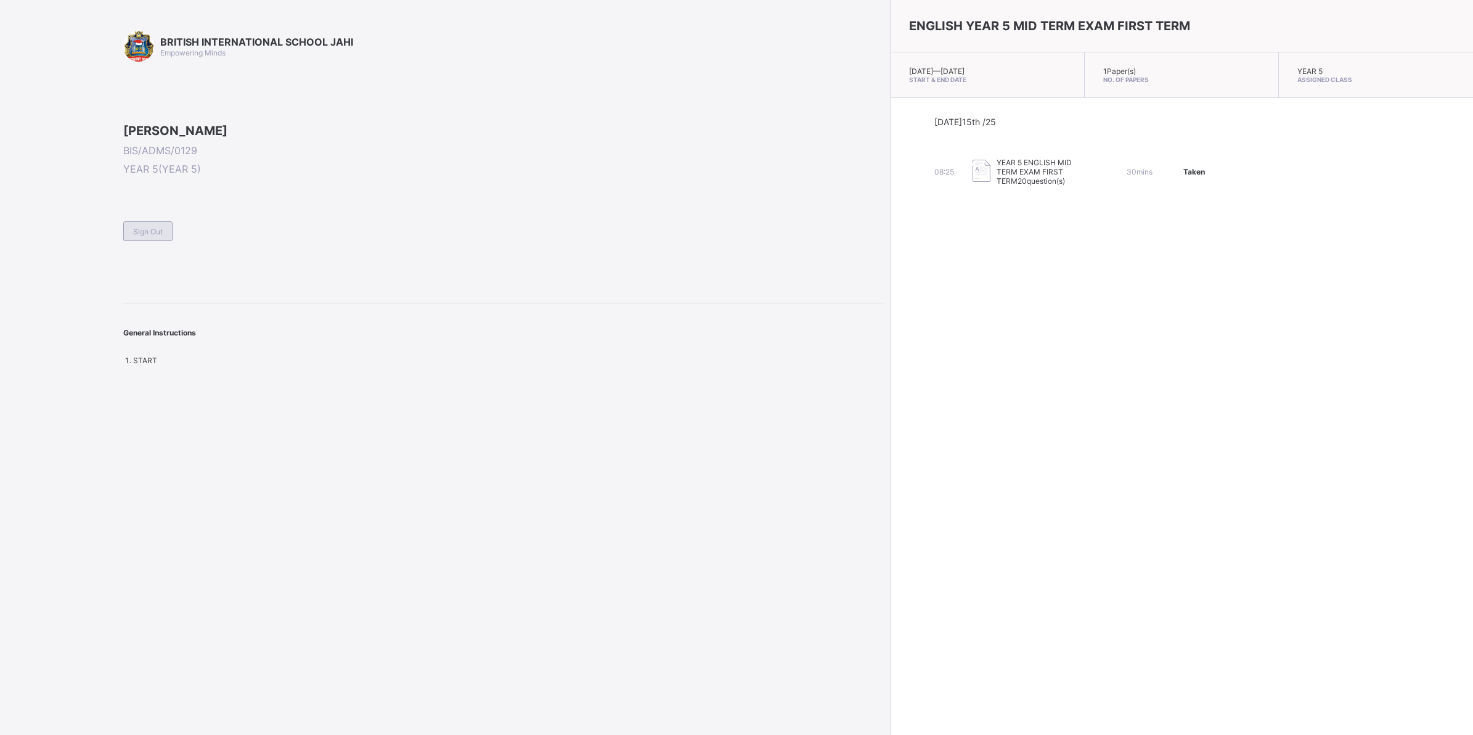
click at [158, 236] on span "Sign Out" at bounding box center [148, 231] width 30 height 9
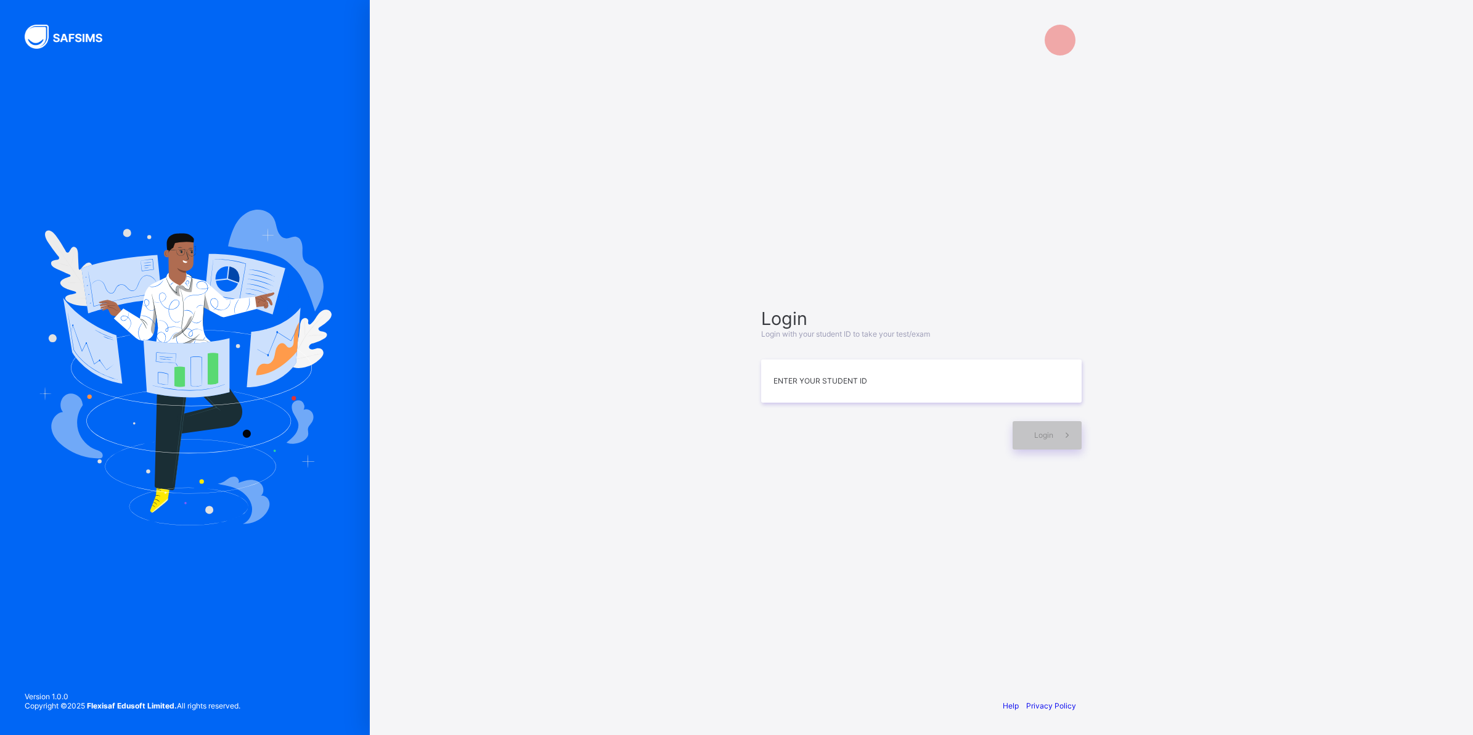
click at [830, 407] on div "Login Login with your student ID to take your test/exam Enter your Student ID L…" at bounding box center [921, 379] width 320 height 142
click at [832, 386] on input at bounding box center [921, 380] width 320 height 43
type input "**********"
click at [1059, 433] on span at bounding box center [1067, 435] width 28 height 28
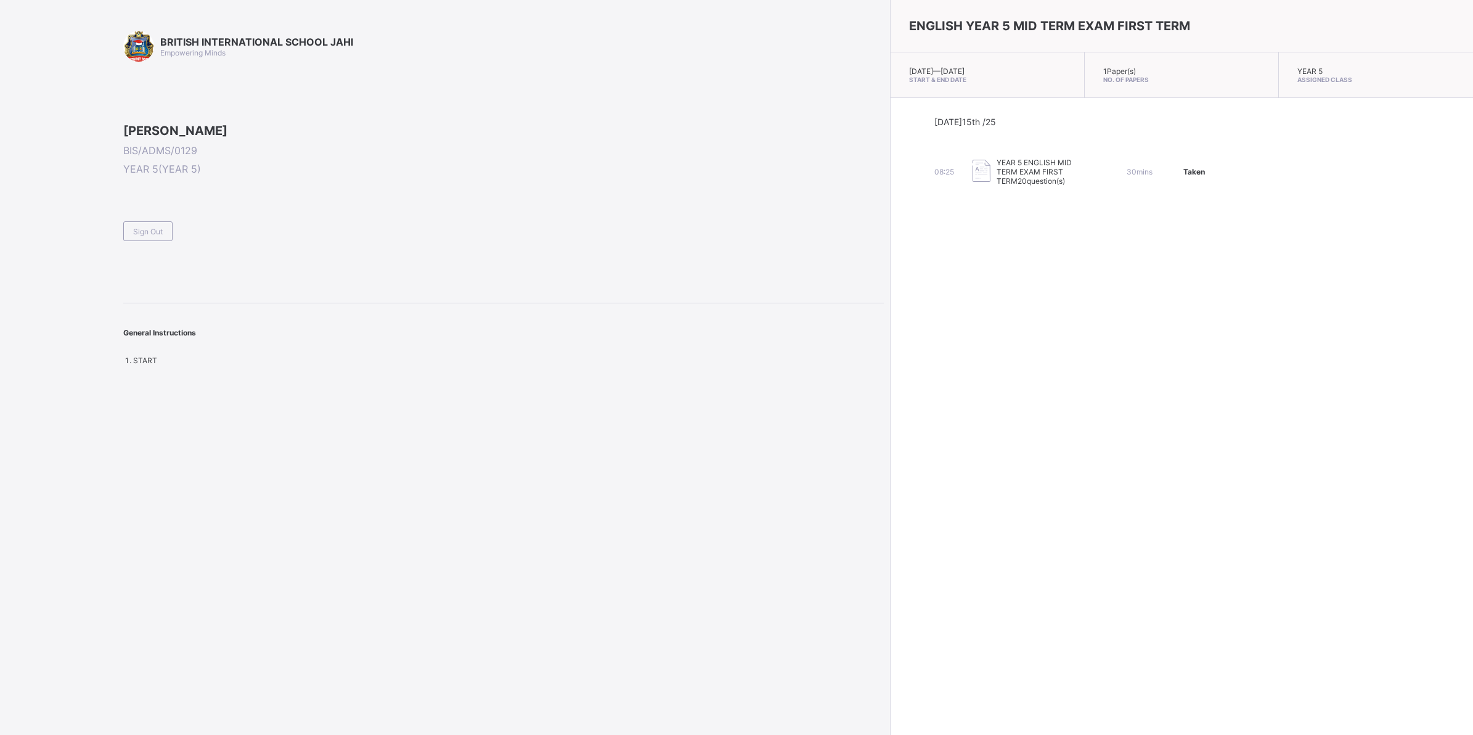
click at [1201, 170] on span "Taken" at bounding box center [1194, 171] width 22 height 9
drag, startPoint x: 1201, startPoint y: 170, endPoint x: 1202, endPoint y: 183, distance: 13.0
click at [1202, 183] on div "08:25 YEAR 5 ENGLISH MID TERM EXAM FIRST TERM 20 question(s) 30 mins Taken" at bounding box center [1181, 172] width 495 height 28
click at [152, 365] on span "START" at bounding box center [145, 360] width 24 height 9
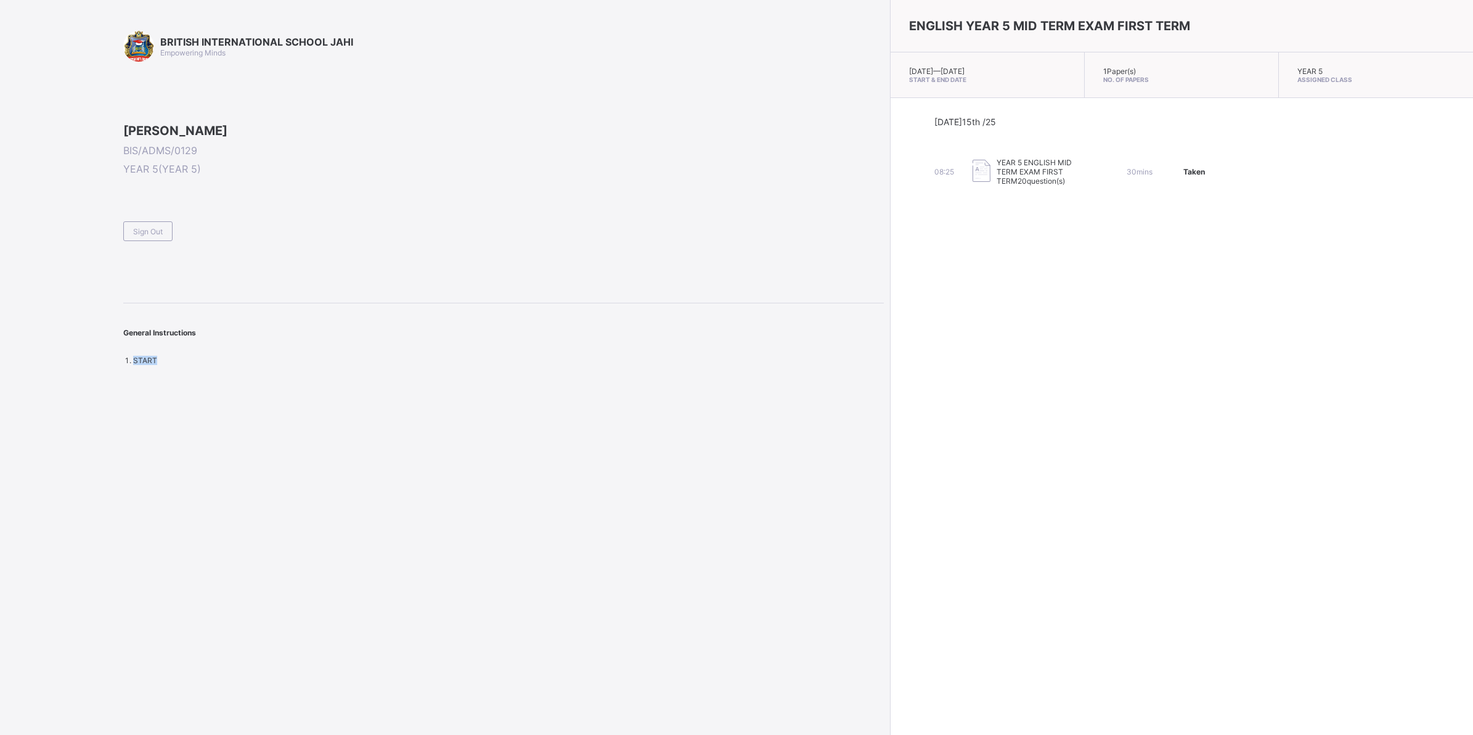
click at [152, 365] on span "START" at bounding box center [145, 360] width 24 height 9
click at [242, 349] on div "General Instructions" at bounding box center [503, 326] width 761 height 46
click at [156, 241] on div "Sign Out" at bounding box center [147, 231] width 49 height 20
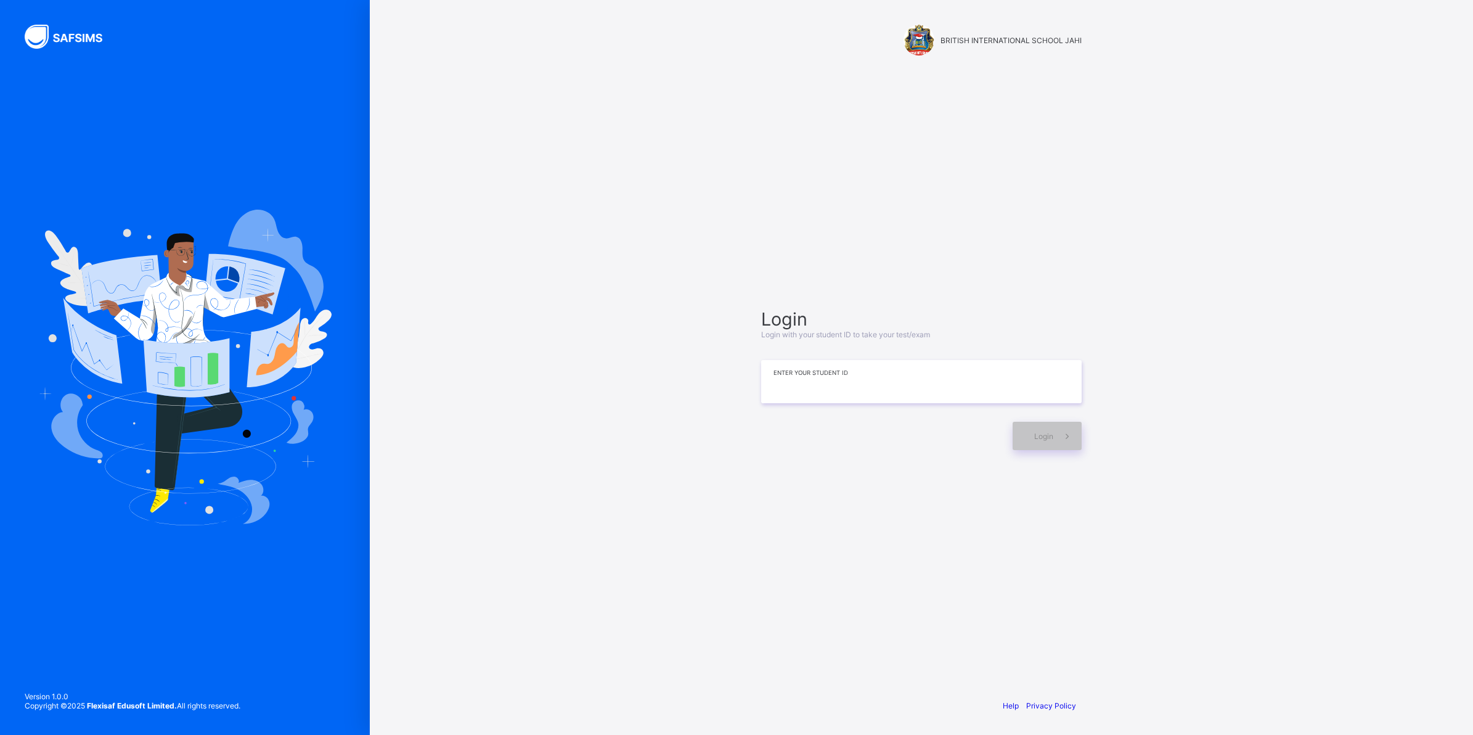
drag, startPoint x: 866, startPoint y: 364, endPoint x: 792, endPoint y: 367, distance: 74.0
click at [792, 367] on input at bounding box center [921, 381] width 320 height 43
type input "*"
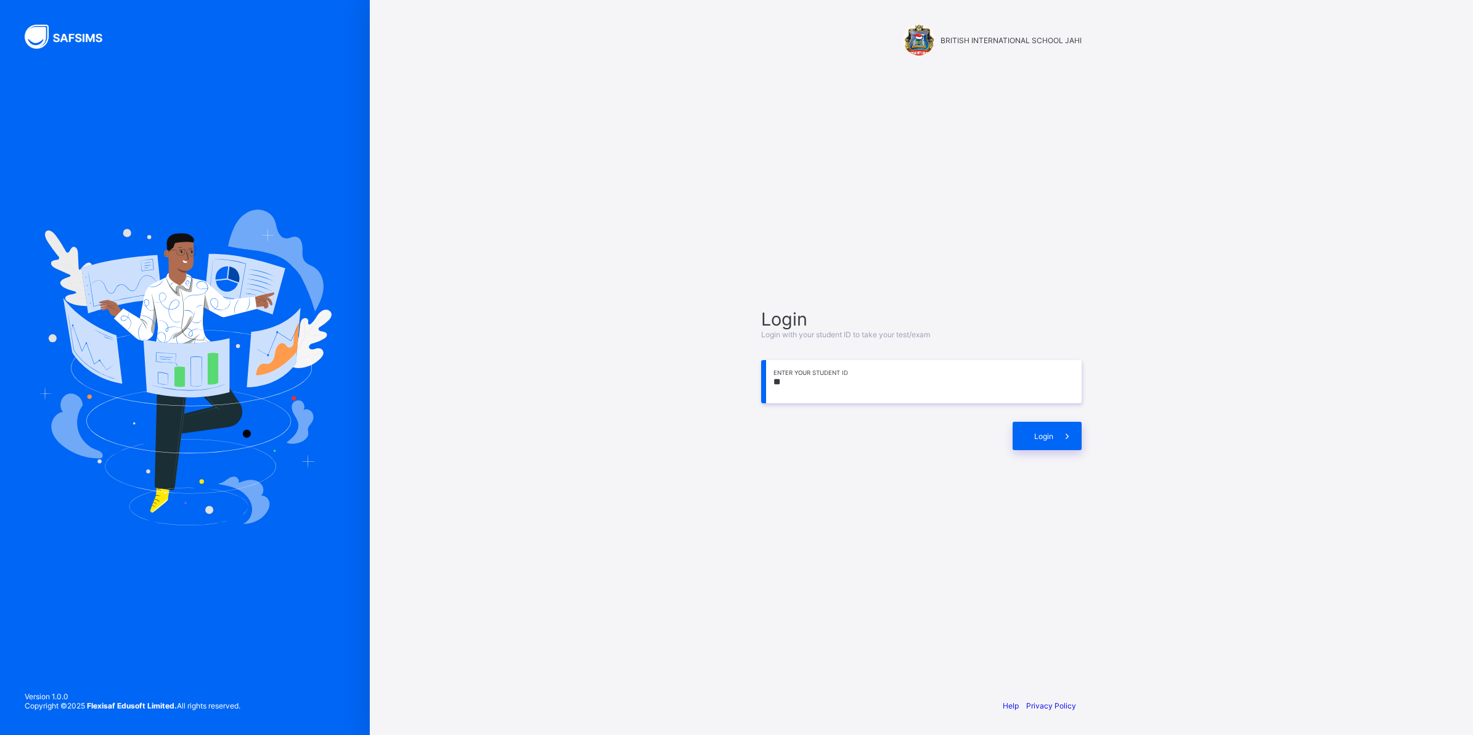
type input "*"
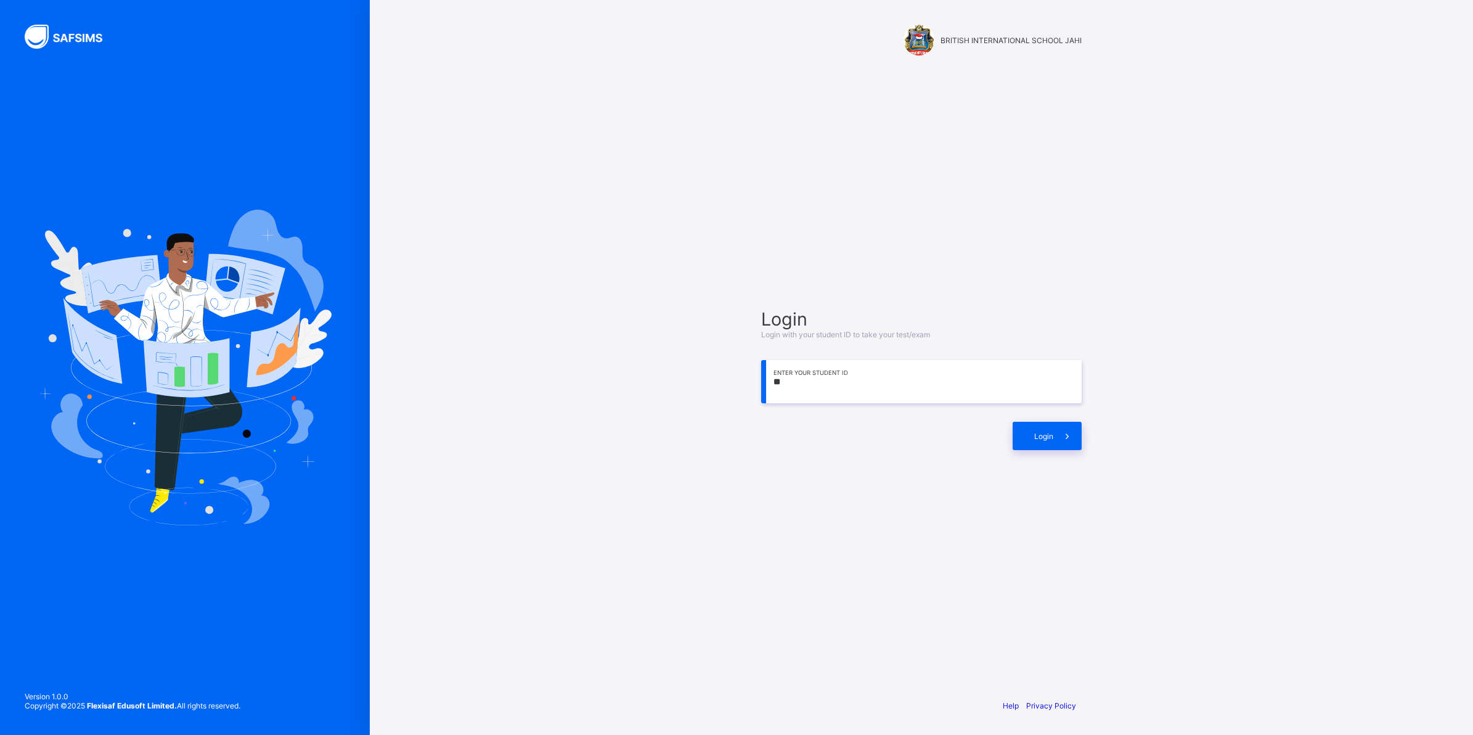
type input "*"
click at [1037, 389] on input "**********" at bounding box center [921, 381] width 320 height 43
type input "**********"
click at [1049, 439] on span "Login" at bounding box center [1043, 435] width 19 height 9
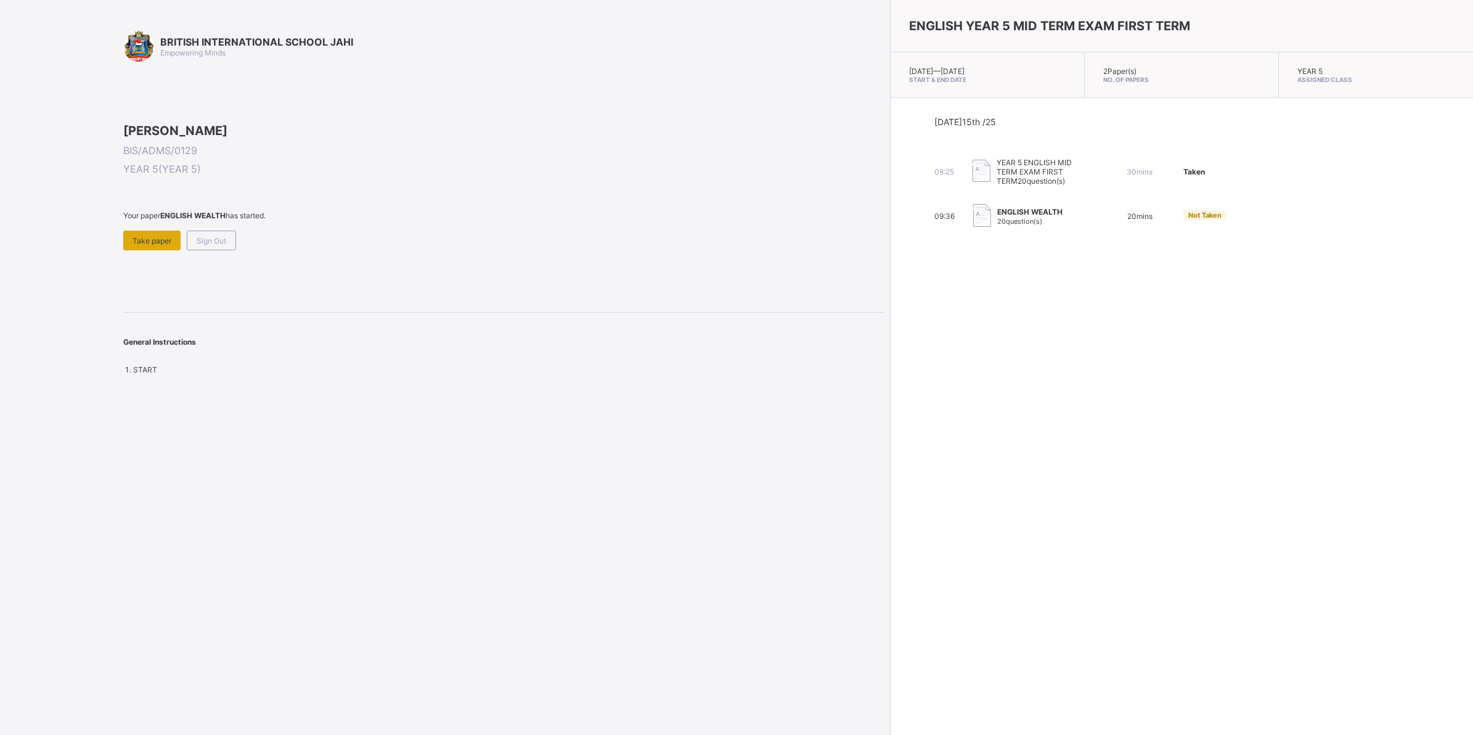
click at [136, 250] on div "Take paper" at bounding box center [151, 240] width 57 height 20
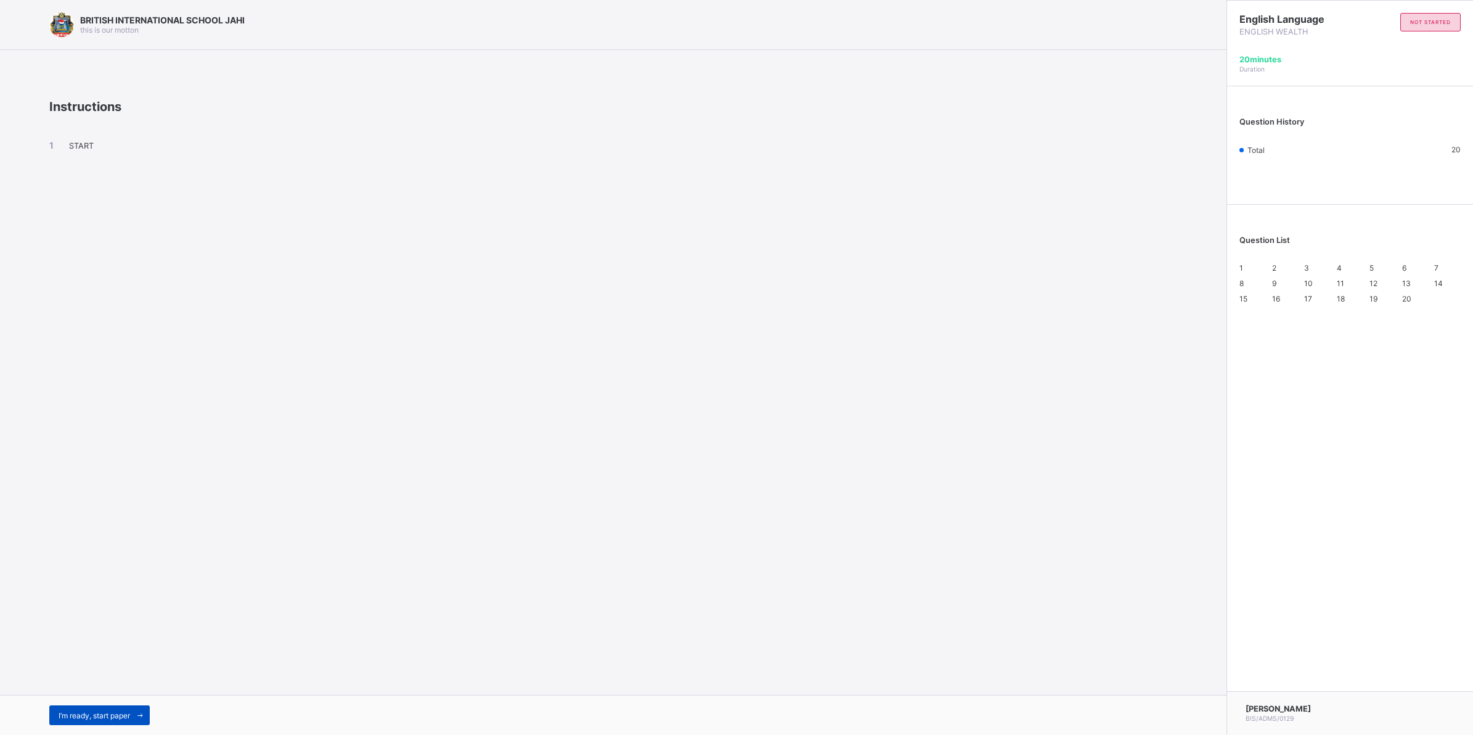
click at [97, 706] on div "I’m ready, start paper" at bounding box center [99, 715] width 100 height 20
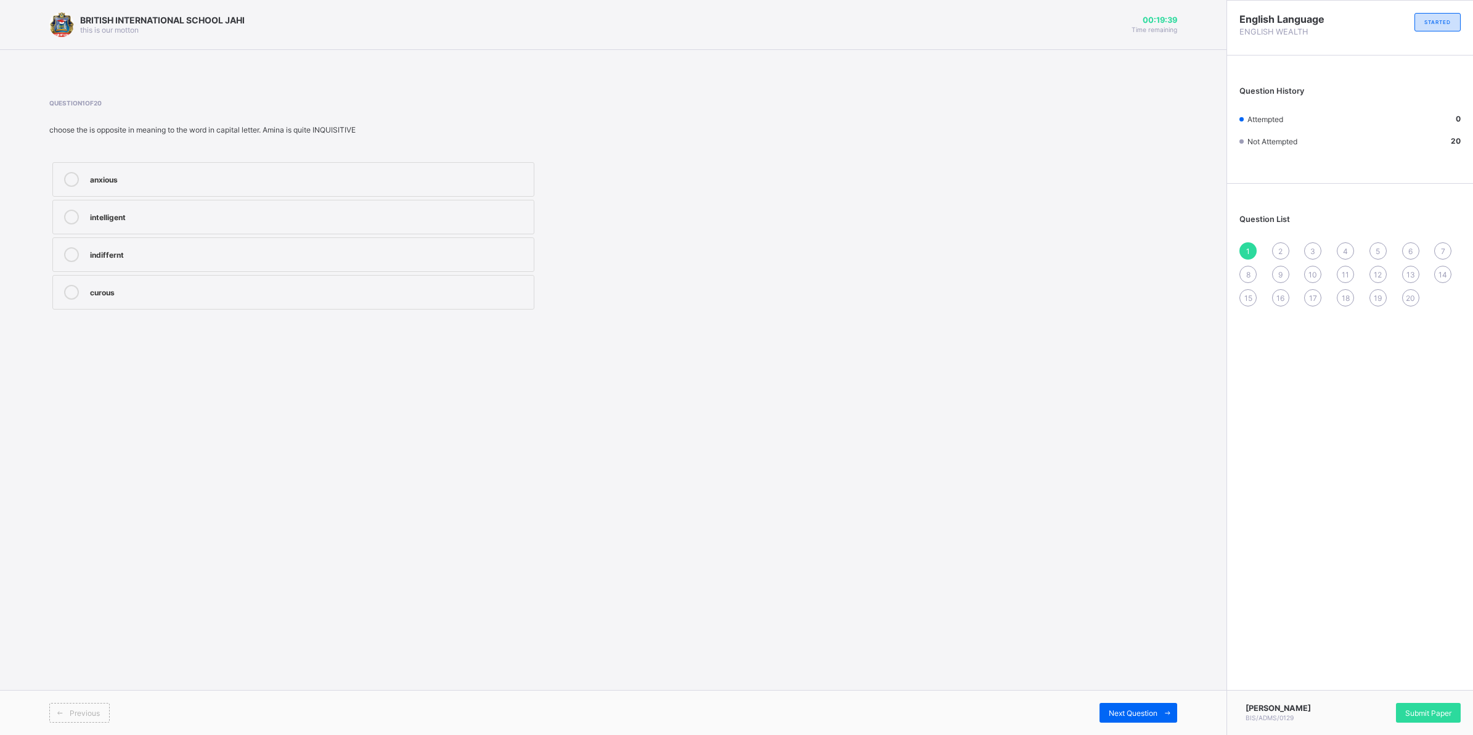
click at [176, 230] on label "intelligent" at bounding box center [293, 217] width 482 height 35
click at [1105, 709] on div "Next Question" at bounding box center [1138, 713] width 78 height 20
click at [160, 288] on div "moved to" at bounding box center [309, 291] width 438 height 12
click at [1171, 711] on icon at bounding box center [1167, 713] width 9 height 8
click at [188, 228] on label "obligatory" at bounding box center [293, 217] width 482 height 35
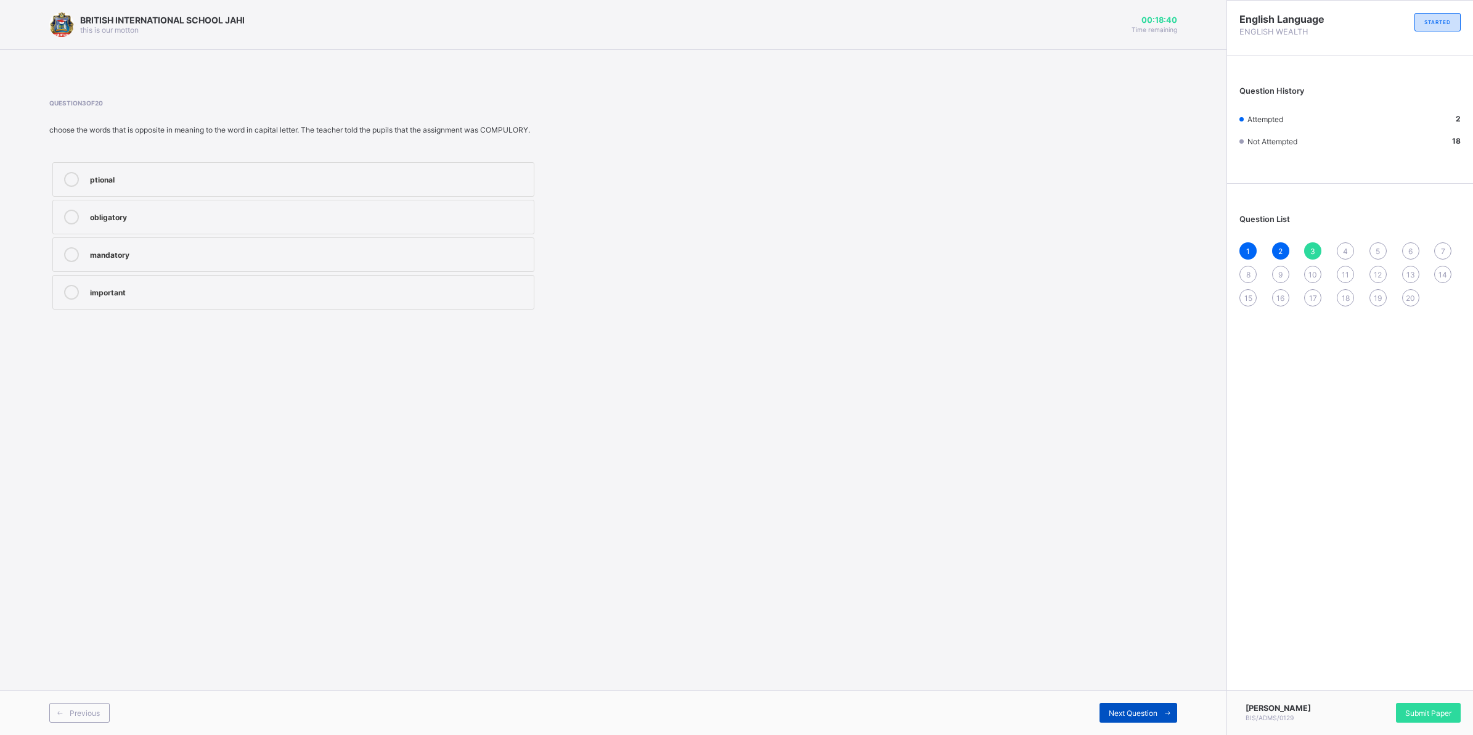
click at [1103, 703] on div "Next Question" at bounding box center [1138, 713] width 78 height 20
click at [147, 287] on div "accepted" at bounding box center [309, 291] width 438 height 12
click at [1111, 704] on div "Next Question" at bounding box center [1138, 713] width 78 height 20
click at [136, 294] on div "normal" at bounding box center [309, 291] width 438 height 12
click at [1157, 710] on span at bounding box center [1167, 713] width 20 height 20
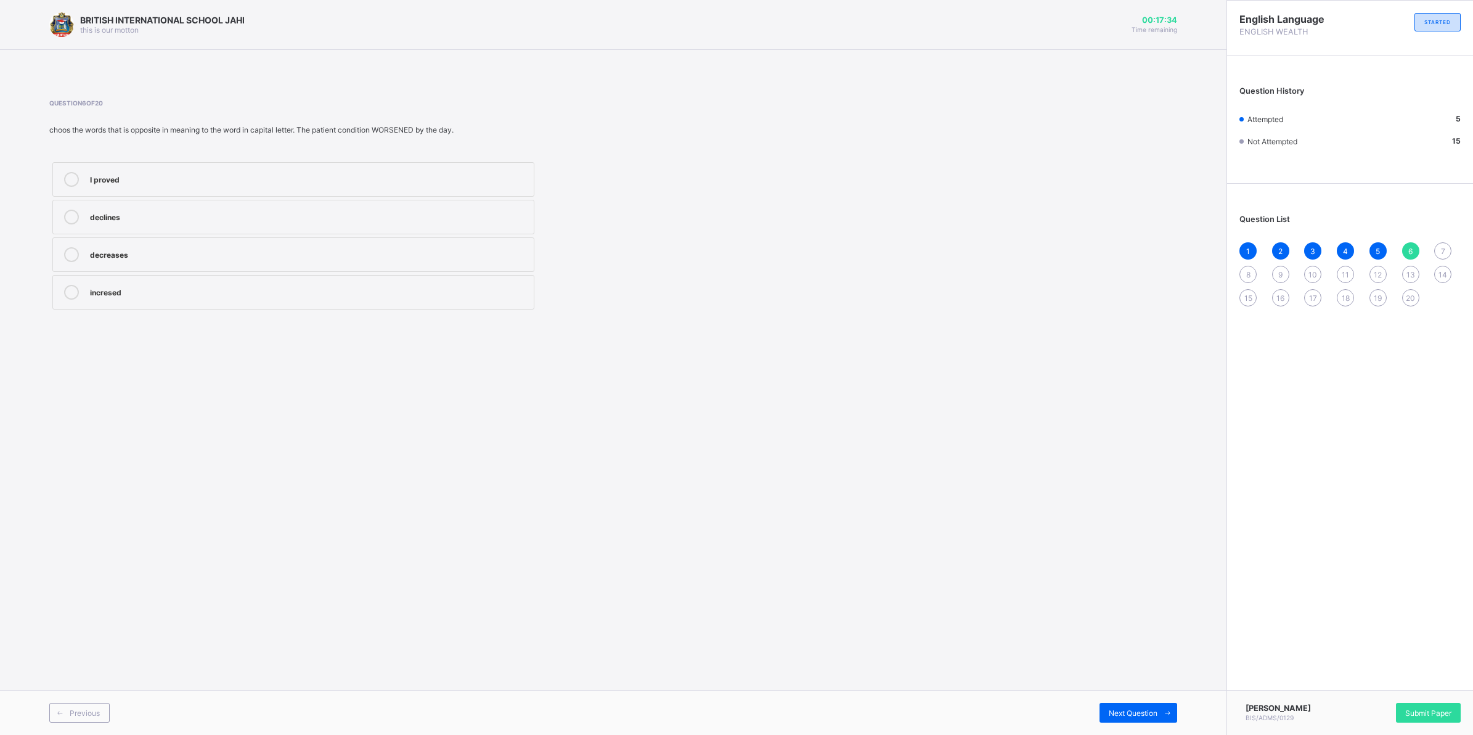
click at [131, 302] on label "incresed" at bounding box center [293, 292] width 482 height 35
click at [1151, 719] on div "Next Question" at bounding box center [1138, 713] width 78 height 20
click at [139, 227] on label "empty" at bounding box center [293, 217] width 482 height 35
click at [1123, 719] on div "Next Question" at bounding box center [1138, 713] width 78 height 20
click at [100, 214] on div "changed" at bounding box center [309, 216] width 438 height 12
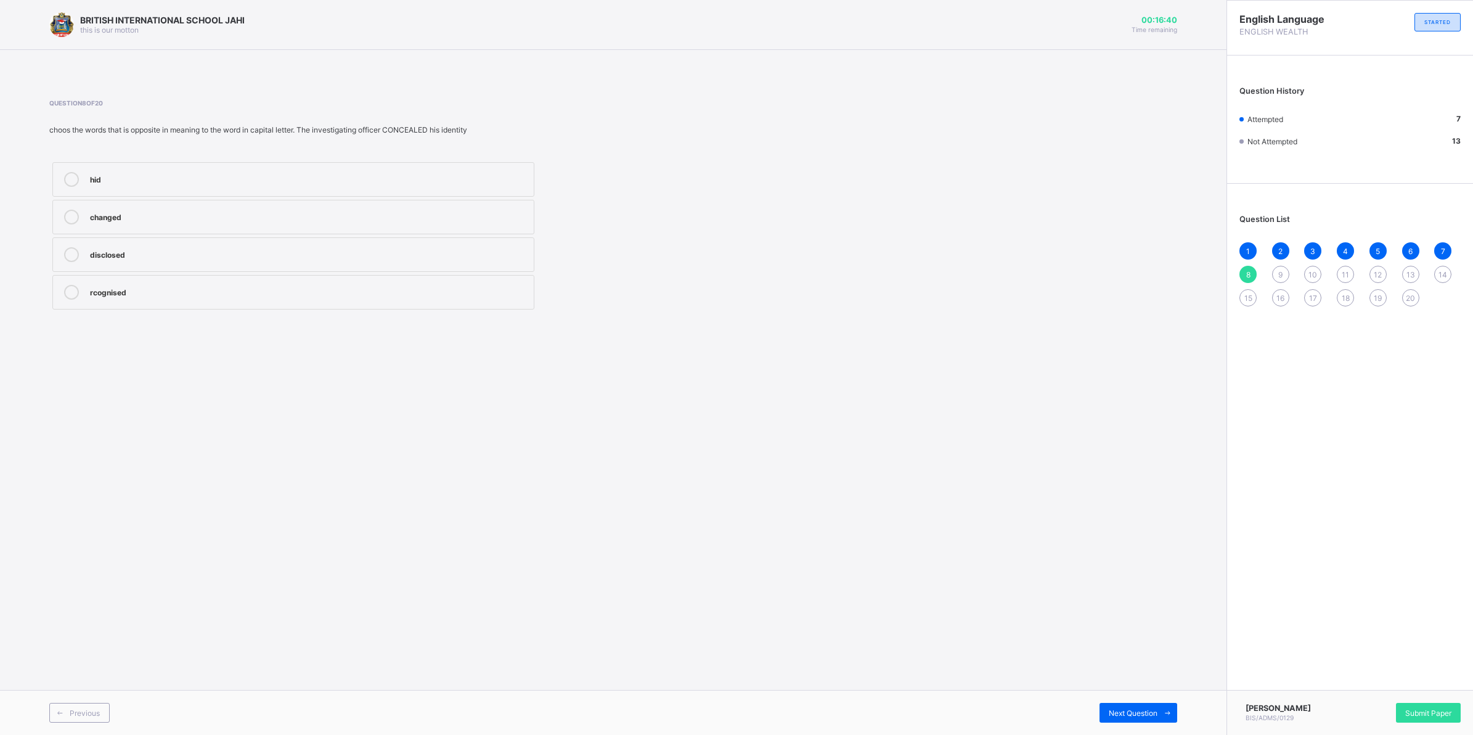
click at [1111, 701] on div "Previous Next Question" at bounding box center [613, 712] width 1226 height 45
click at [1147, 700] on div "Previous Next Question" at bounding box center [613, 712] width 1226 height 45
drag, startPoint x: 1148, startPoint y: 719, endPoint x: 1145, endPoint y: 711, distance: 9.0
click at [1148, 715] on div "Next Question" at bounding box center [1138, 713] width 78 height 20
click at [165, 183] on div "convicted" at bounding box center [309, 179] width 438 height 15
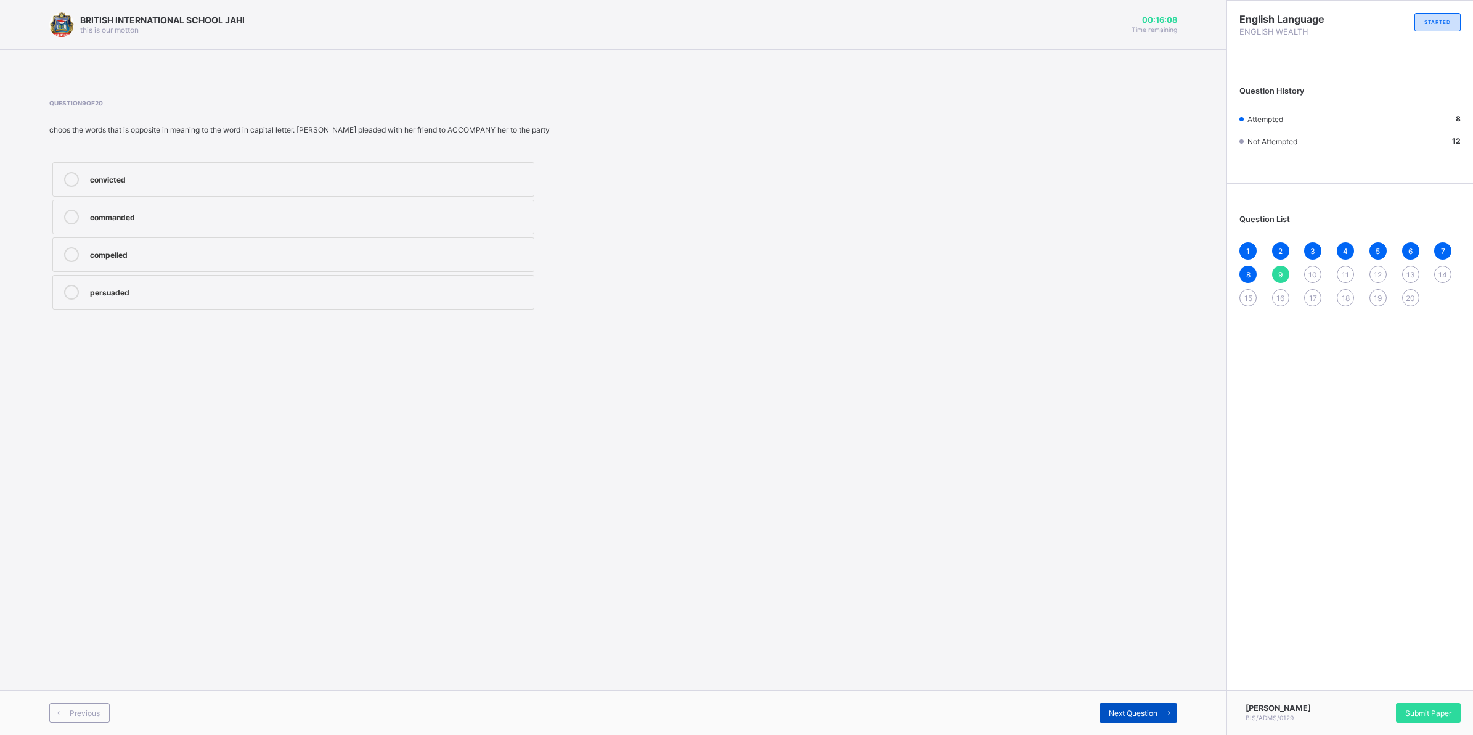
click at [1125, 706] on div "Next Question" at bounding box center [1138, 713] width 78 height 20
click at [147, 248] on div "dishonest" at bounding box center [309, 253] width 438 height 12
click at [1148, 704] on div "Next Question" at bounding box center [1138, 713] width 78 height 20
click at [121, 186] on div "think" at bounding box center [309, 179] width 438 height 15
click at [1136, 709] on span "Next Question" at bounding box center [1133, 712] width 49 height 9
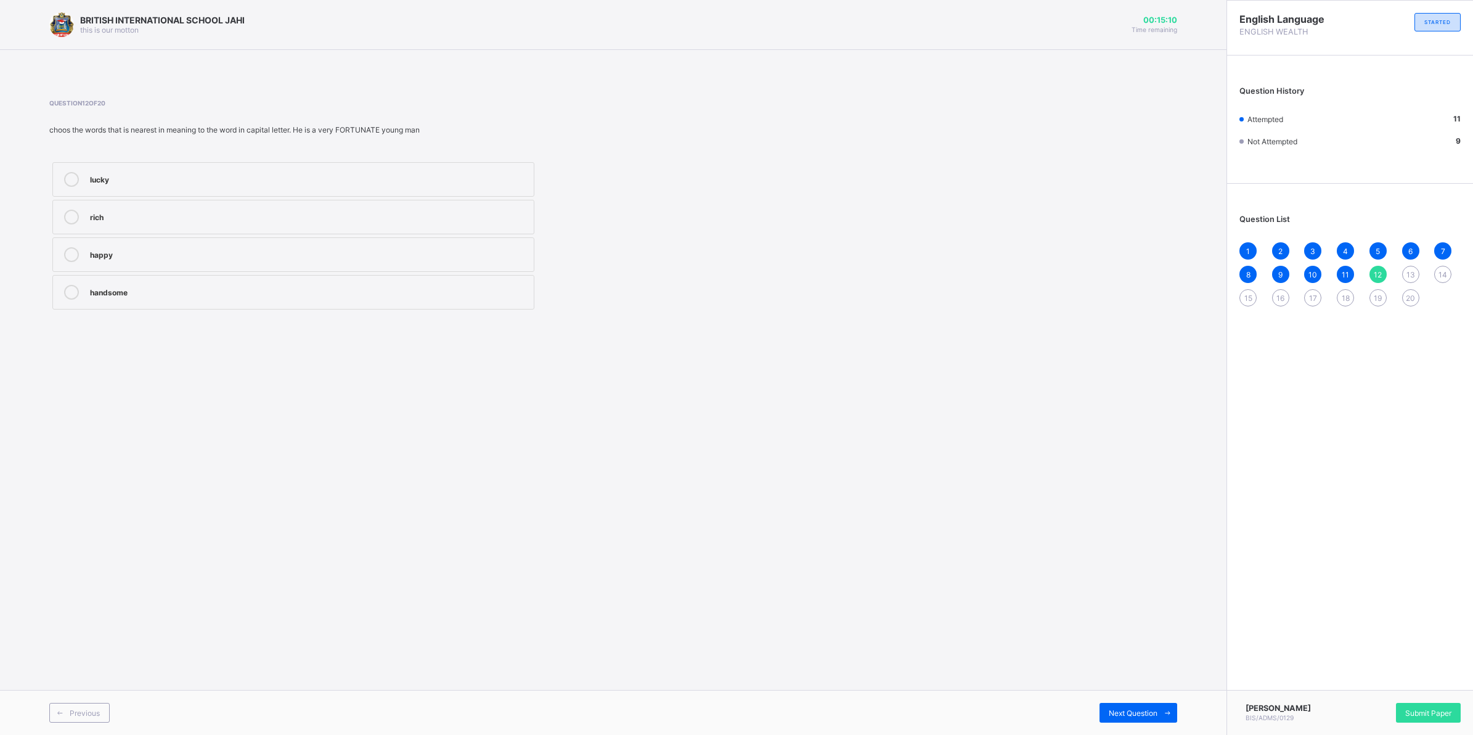
click at [114, 227] on label "rich" at bounding box center [293, 217] width 482 height 35
click at [1132, 711] on span "Next Question" at bounding box center [1133, 712] width 49 height 9
click at [142, 244] on label "prepared" at bounding box center [293, 254] width 482 height 35
drag, startPoint x: 1162, startPoint y: 701, endPoint x: 1159, endPoint y: 708, distance: 7.2
click at [1162, 703] on div "Previous Next Question" at bounding box center [613, 712] width 1226 height 45
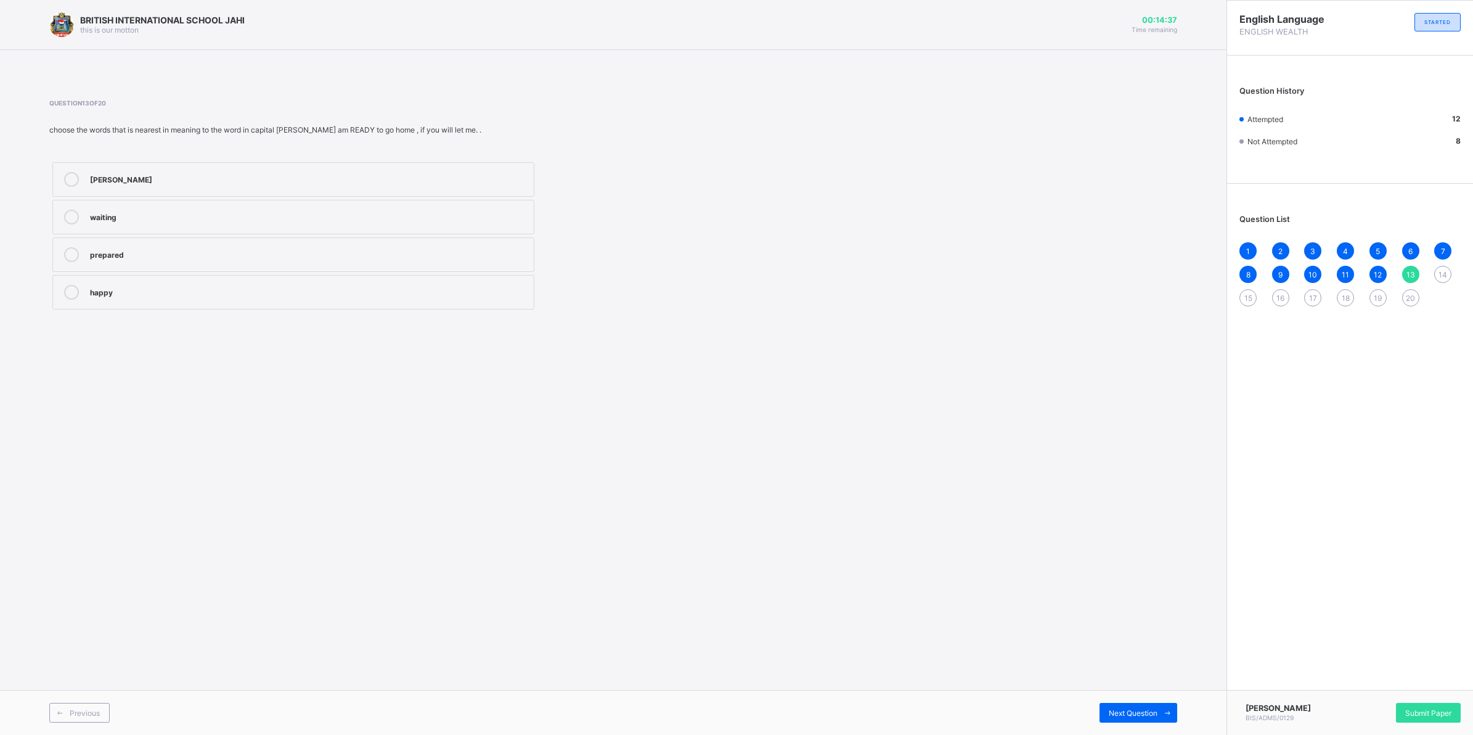
click at [1165, 691] on div "Previous Next Question" at bounding box center [613, 712] width 1226 height 45
click at [1139, 706] on div "Next Question" at bounding box center [1138, 713] width 78 height 20
click at [85, 177] on label "honestly" at bounding box center [293, 179] width 482 height 35
click at [1162, 710] on span at bounding box center [1167, 713] width 20 height 20
click at [139, 176] on div "attacked" at bounding box center [309, 178] width 438 height 12
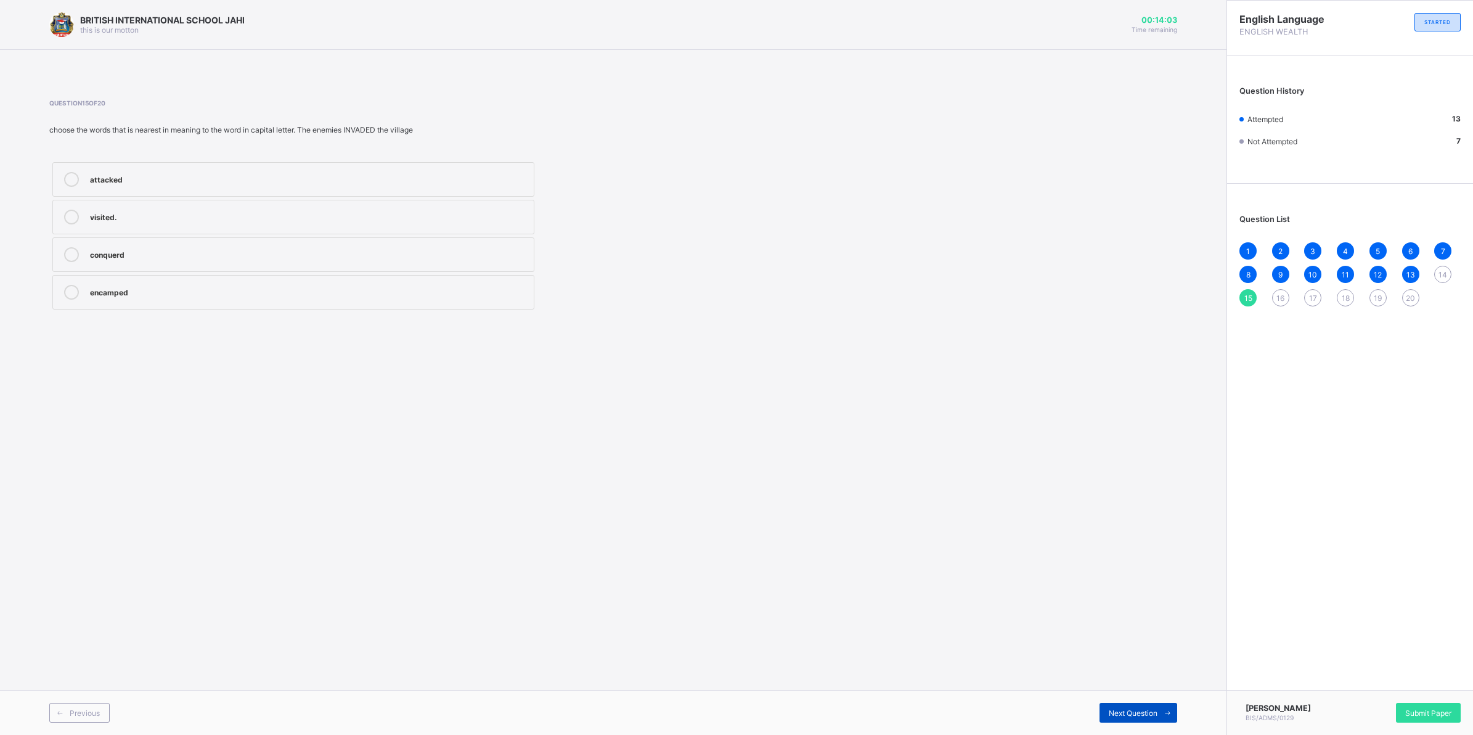
click at [1148, 706] on div "Next Question" at bounding box center [1138, 713] width 78 height 20
click at [112, 278] on label "embraced" at bounding box center [293, 292] width 482 height 35
click at [1147, 710] on span "Next Question" at bounding box center [1133, 712] width 49 height 9
click at [71, 177] on icon at bounding box center [71, 179] width 15 height 15
click at [1151, 714] on span "Next Question" at bounding box center [1133, 712] width 49 height 9
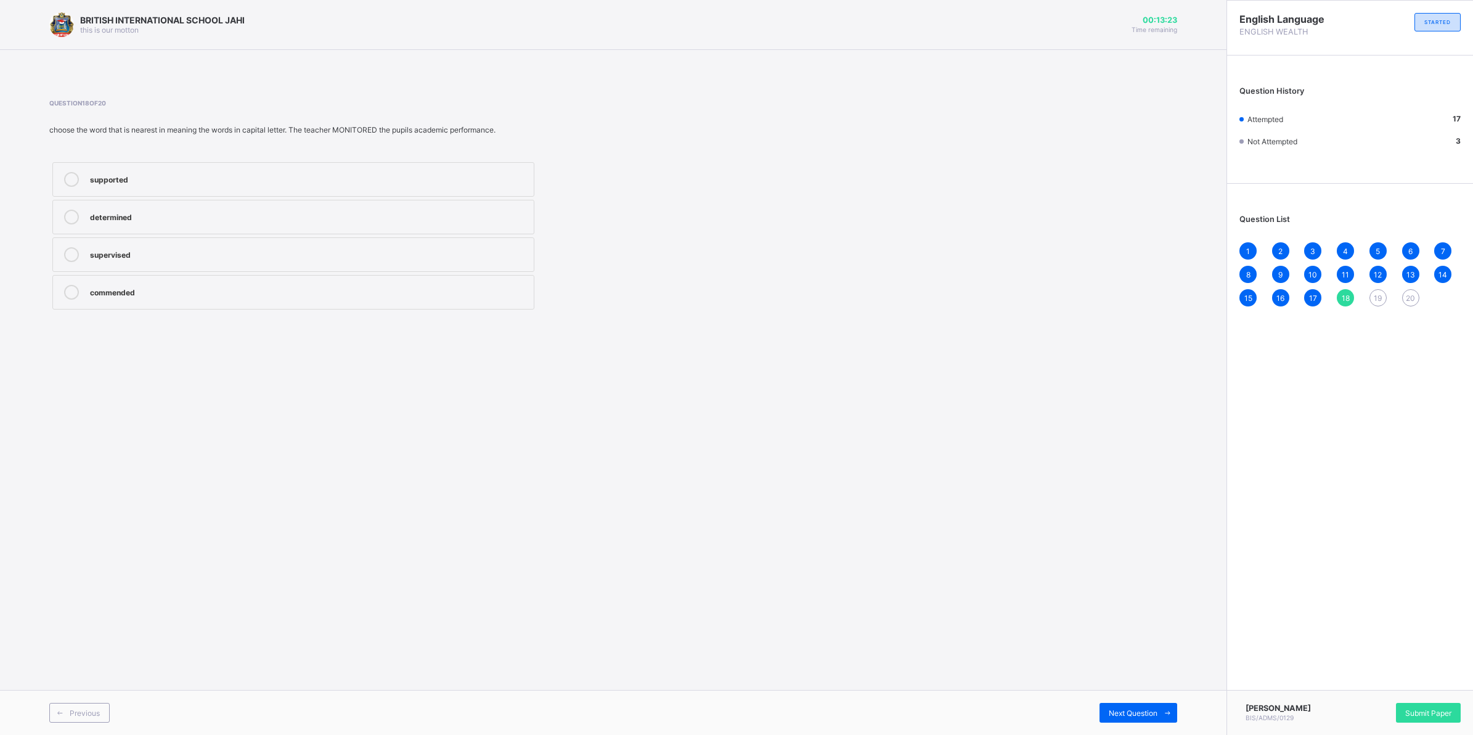
click at [136, 198] on div "supported determined supervised commended" at bounding box center [293, 235] width 488 height 153
click at [127, 188] on label "supported" at bounding box center [293, 179] width 482 height 35
click at [1132, 712] on span "Next Question" at bounding box center [1133, 712] width 49 height 9
click at [141, 206] on label "helped" at bounding box center [293, 217] width 482 height 35
click at [1129, 710] on span "Next Question" at bounding box center [1133, 712] width 49 height 9
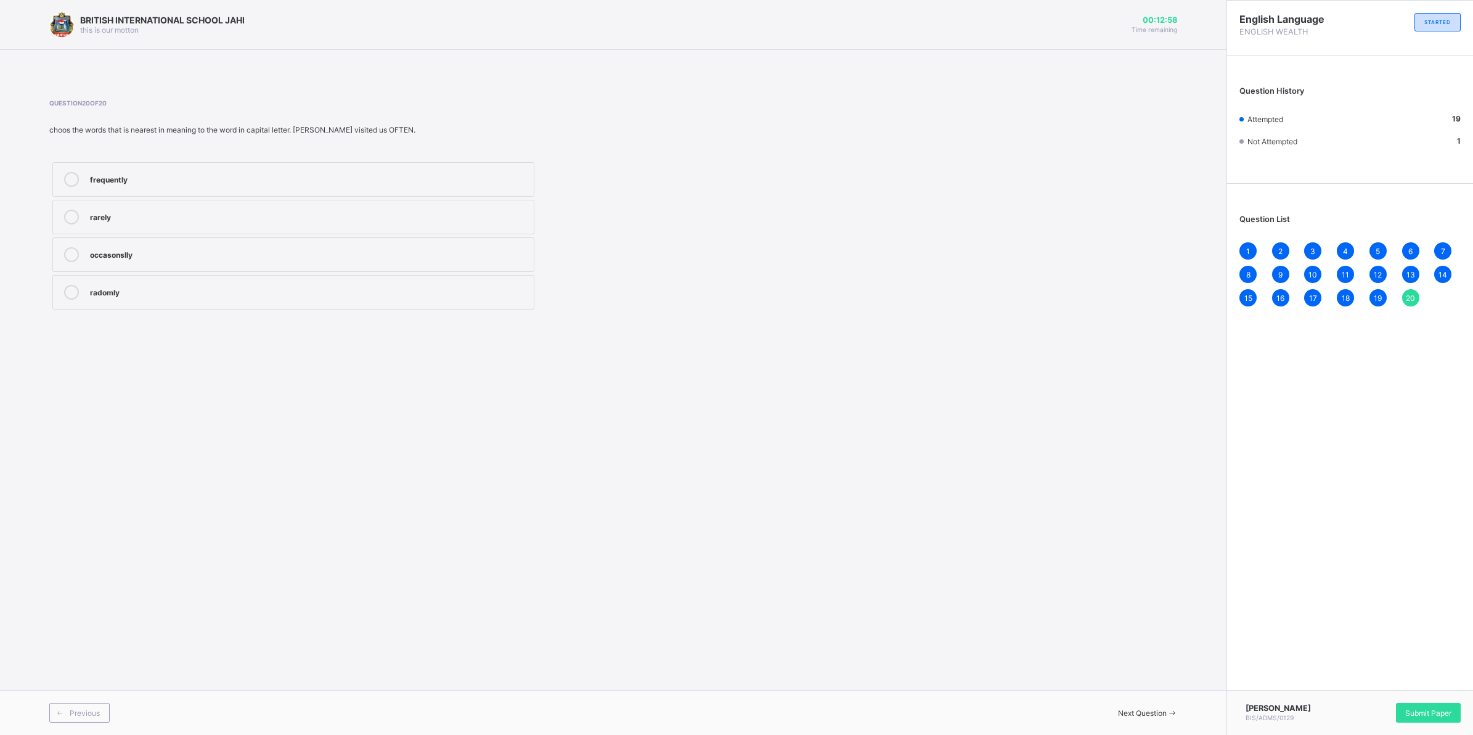
click at [139, 221] on div "rarely" at bounding box center [309, 216] width 438 height 12
click at [1446, 711] on span "Submit Paper" at bounding box center [1428, 712] width 46 height 9
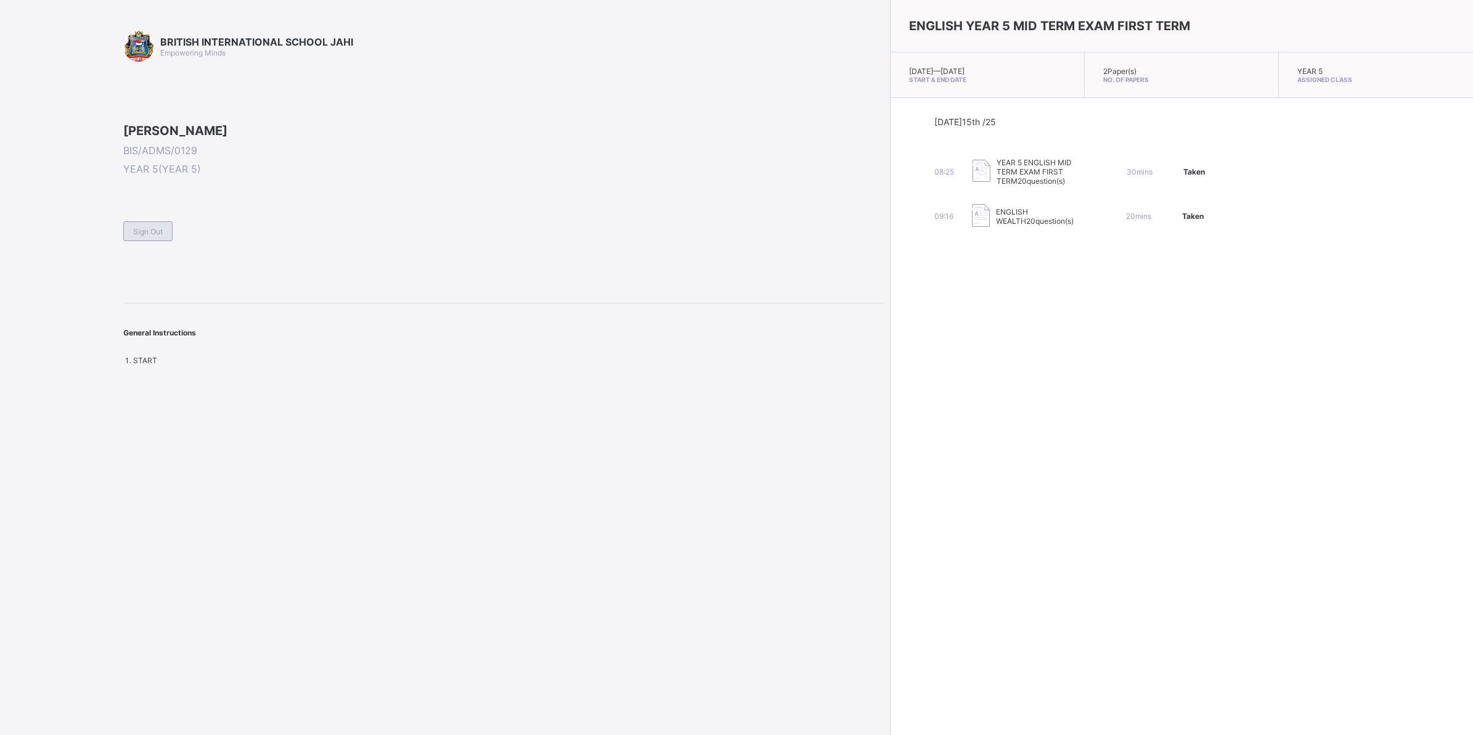
click at [136, 241] on div "Sign Out" at bounding box center [147, 231] width 49 height 20
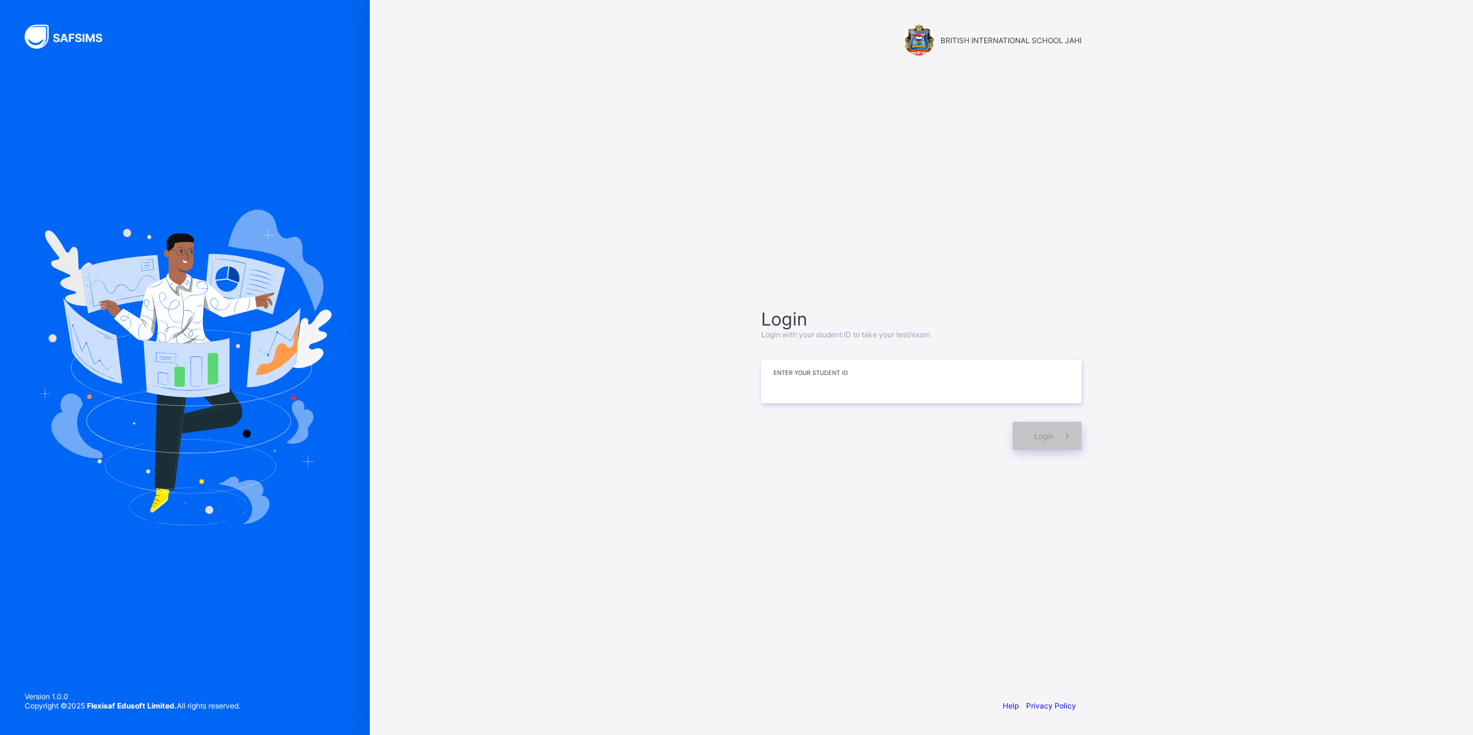
click at [849, 393] on input at bounding box center [921, 381] width 320 height 43
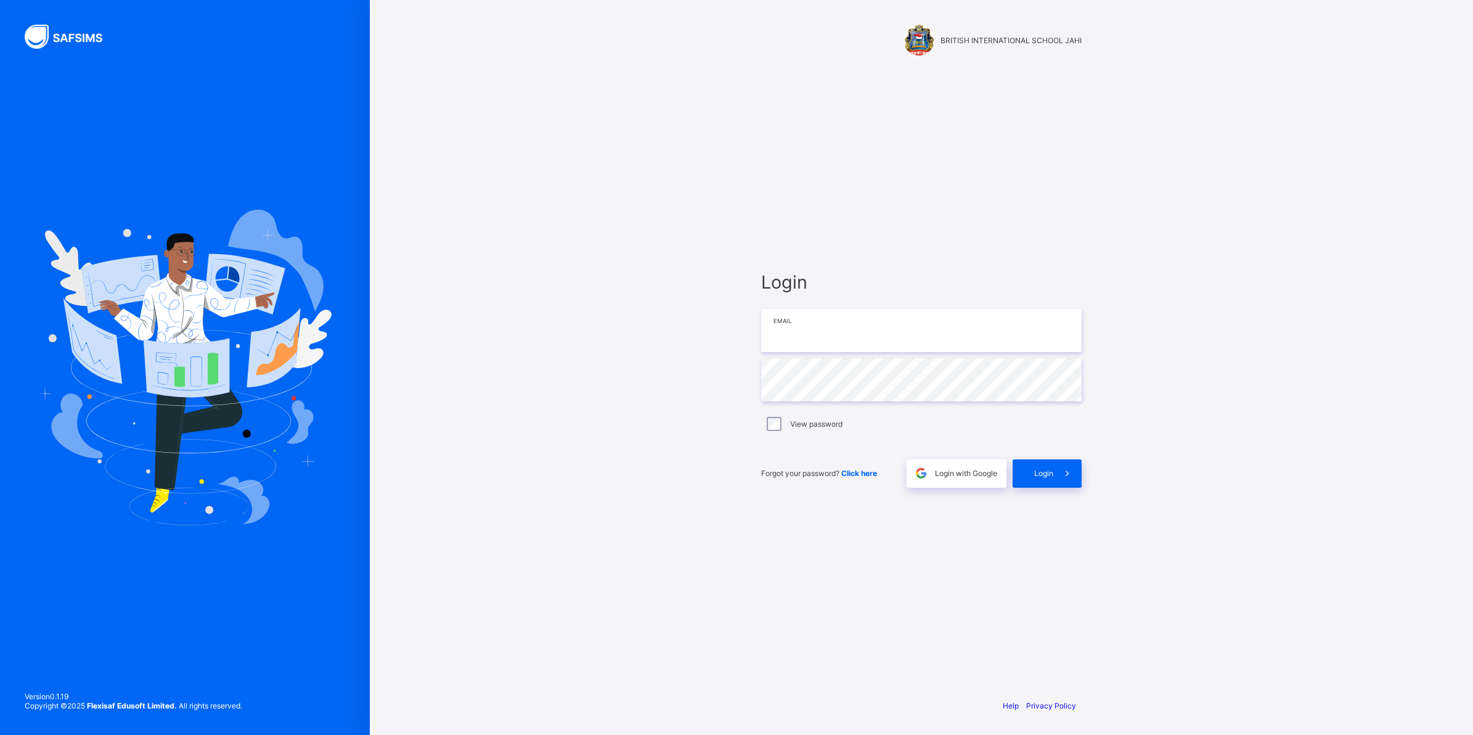
type input "**********"
click at [476, 375] on div "**********" at bounding box center [921, 367] width 1103 height 735
click at [1072, 460] on span at bounding box center [1067, 473] width 28 height 28
click at [733, 664] on div "**********" at bounding box center [921, 367] width 1103 height 735
click at [732, 635] on div "**********" at bounding box center [921, 367] width 1103 height 735
